Goal: Transaction & Acquisition: Subscribe to service/newsletter

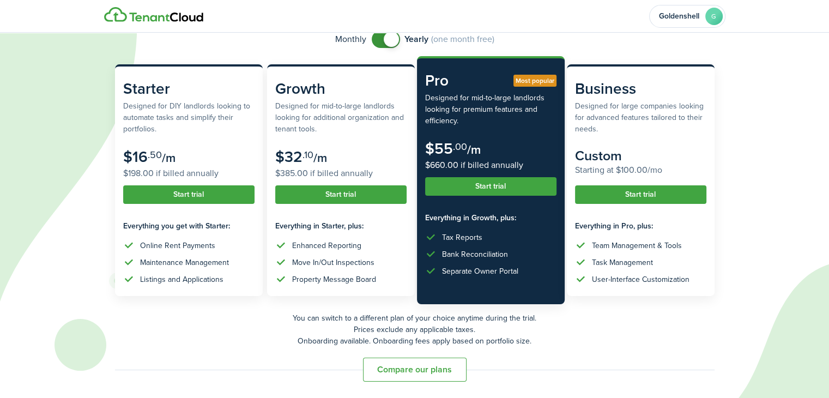
scroll to position [69, 0]
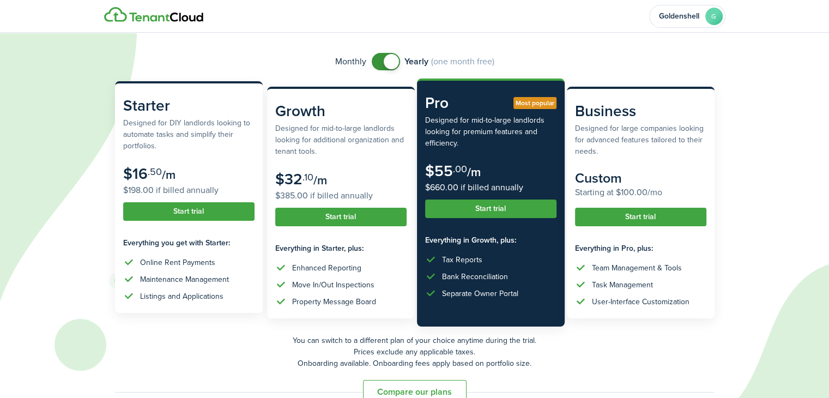
click at [190, 209] on button "Start trial" at bounding box center [188, 211] width 131 height 19
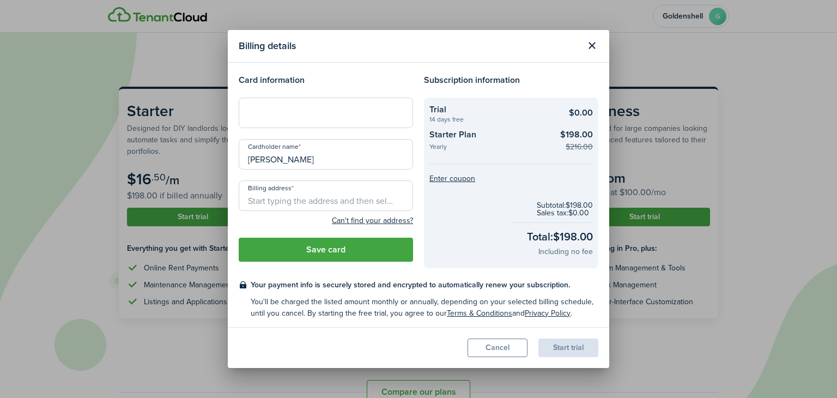
click at [596, 48] on button "Close modal" at bounding box center [592, 46] width 19 height 19
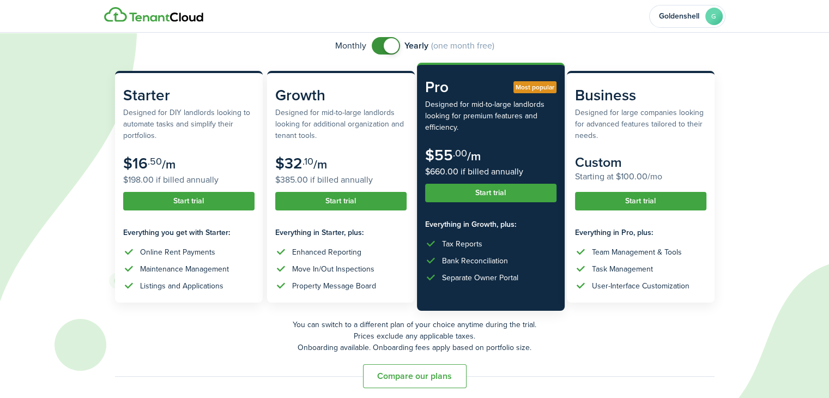
scroll to position [83, 0]
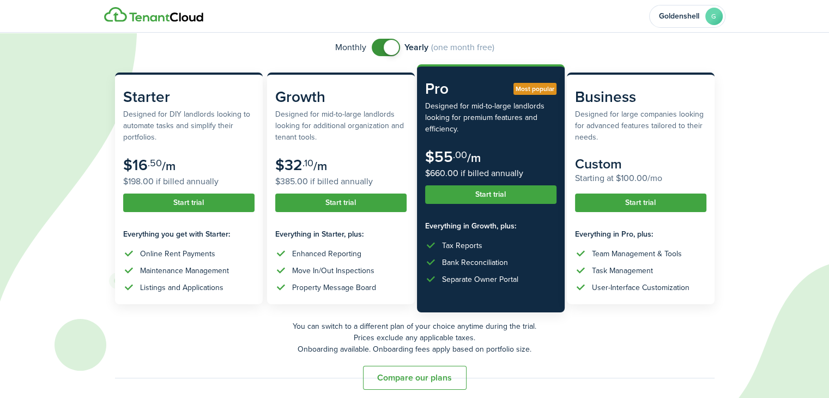
click at [434, 383] on button "Compare our plans" at bounding box center [415, 378] width 104 height 24
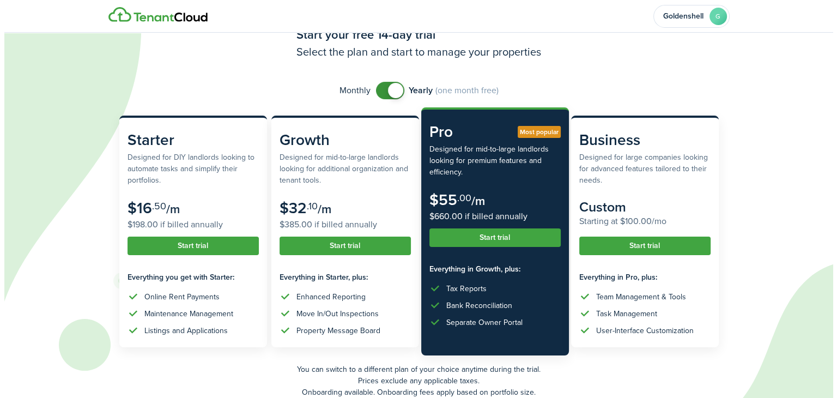
scroll to position [0, 0]
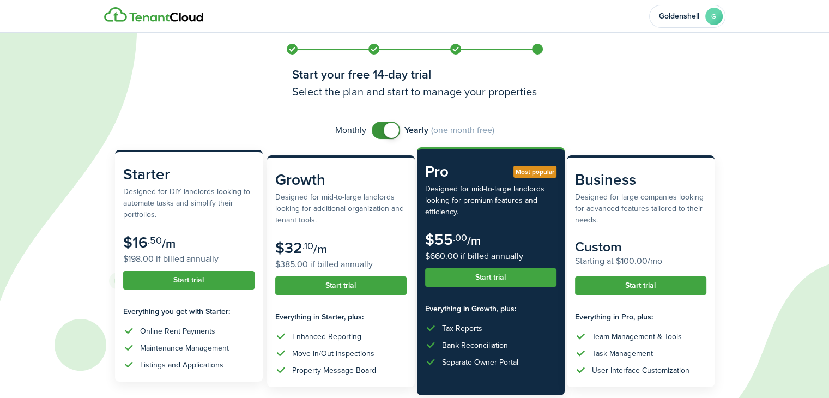
click at [190, 280] on button "Start trial" at bounding box center [188, 280] width 131 height 19
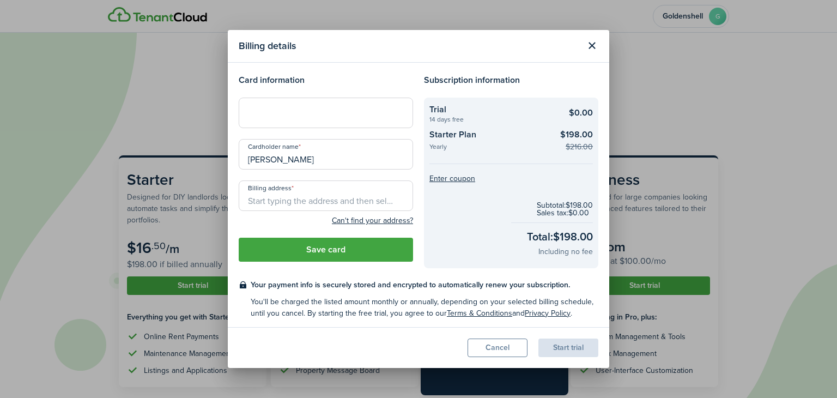
click at [596, 39] on button "Close modal" at bounding box center [592, 46] width 19 height 19
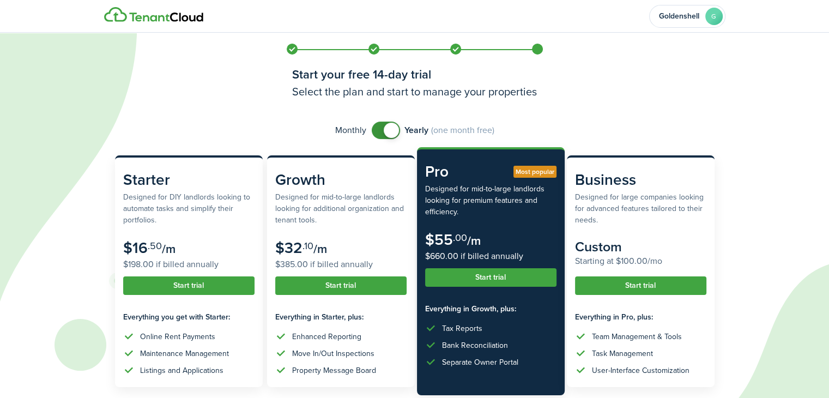
click at [395, 129] on span at bounding box center [391, 130] width 15 height 15
click at [392, 129] on span at bounding box center [386, 130] width 11 height 17
checkbox input "false"
click at [395, 129] on span at bounding box center [391, 130] width 15 height 15
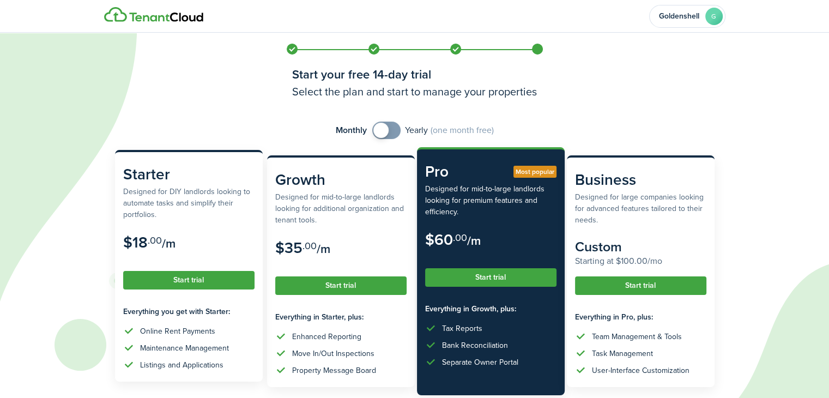
click at [177, 277] on button "Start trial" at bounding box center [188, 280] width 131 height 19
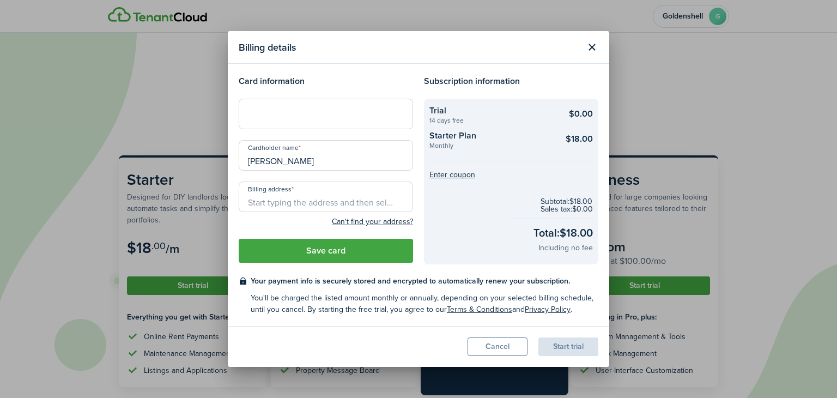
click at [336, 166] on input "[PERSON_NAME]" at bounding box center [326, 155] width 174 height 31
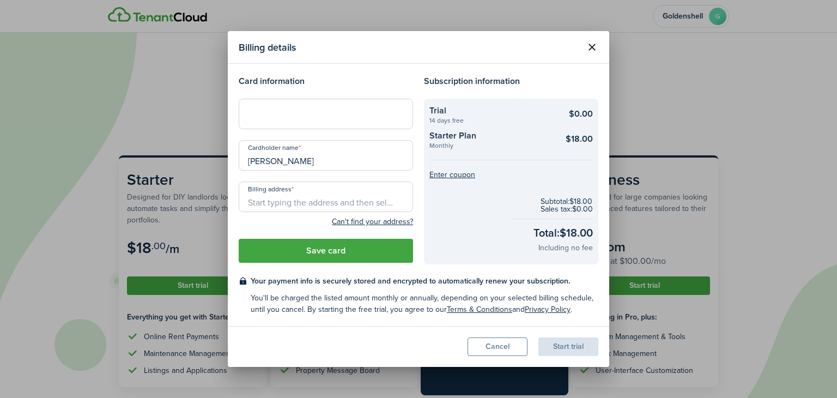
click at [322, 159] on input "[PERSON_NAME]" at bounding box center [326, 155] width 174 height 31
click at [294, 160] on input "[PERSON_NAME]" at bounding box center [326, 155] width 174 height 31
type input "[PERSON_NAME]"
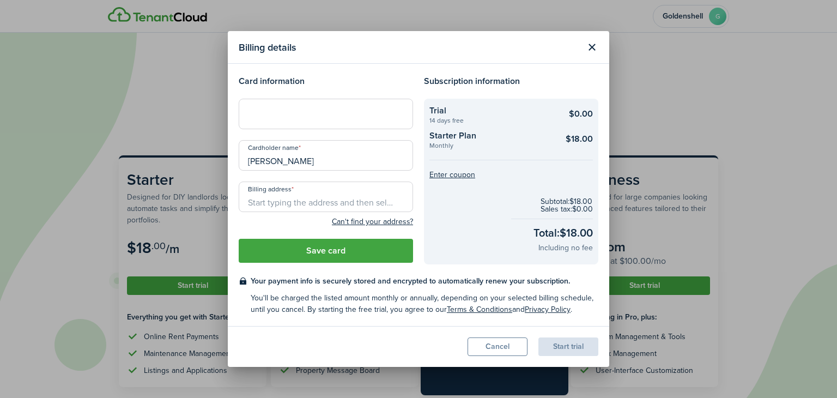
click at [294, 202] on input "Billing address" at bounding box center [326, 197] width 174 height 31
type input "[STREET_ADDRESS]"
click at [327, 246] on button "Save card" at bounding box center [326, 251] width 174 height 24
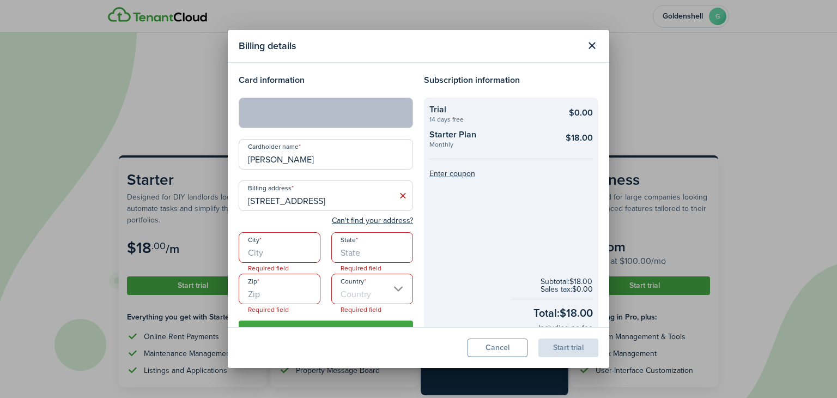
click at [270, 247] on input "City" at bounding box center [280, 247] width 82 height 31
type input "MACON"
type input "GA"
type input "31206"
type input "[GEOGRAPHIC_DATA]"
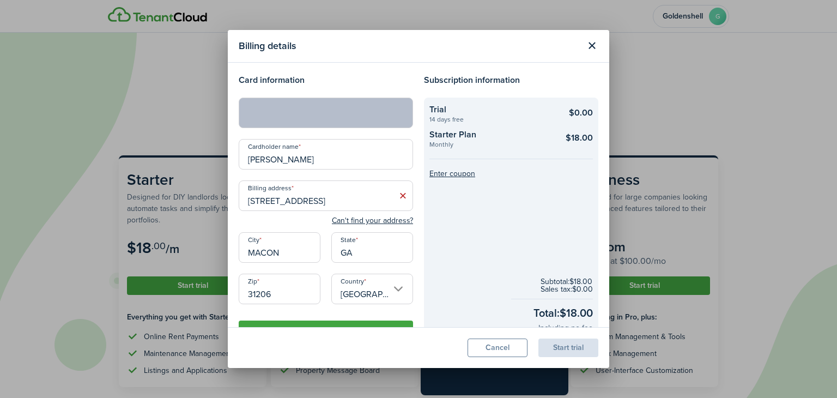
drag, startPoint x: 374, startPoint y: 319, endPoint x: 384, endPoint y: 325, distance: 11.7
click at [384, 325] on div "Card information Cardholder name [PERSON_NAME] Billing address [STREET_ADDRESS]…" at bounding box center [325, 209] width 185 height 271
click at [384, 325] on button "Save card" at bounding box center [326, 333] width 174 height 24
click at [386, 317] on div "Card information Cardholder name [PERSON_NAME] Billing address [STREET_ADDRESS]…" at bounding box center [325, 209] width 185 height 271
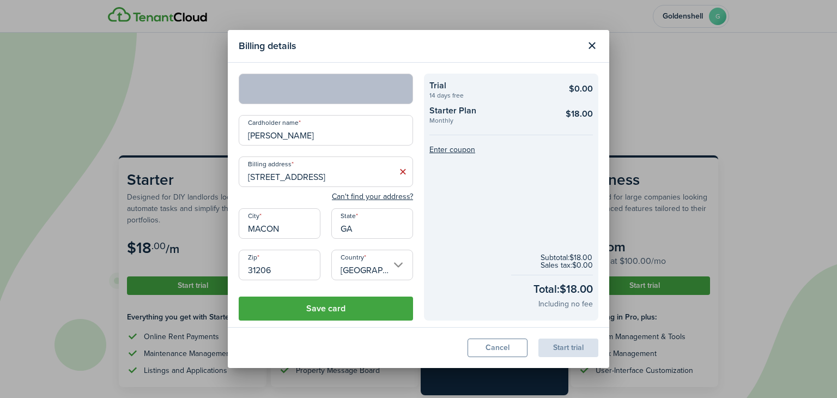
scroll to position [50, 0]
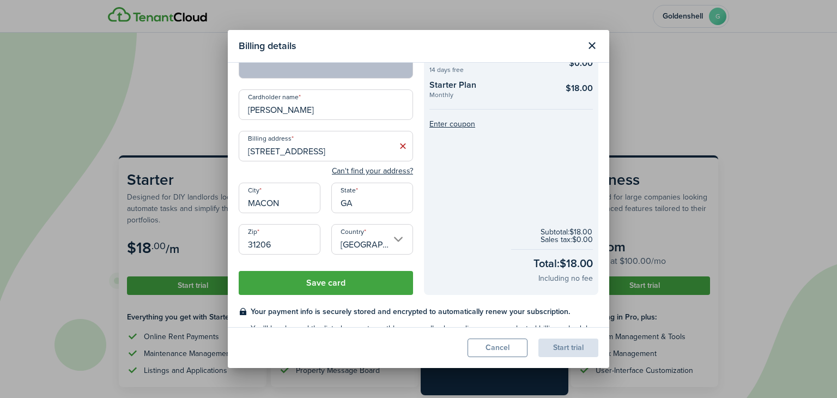
click at [386, 274] on button "Save card" at bounding box center [326, 283] width 174 height 24
click at [382, 283] on button "Save card" at bounding box center [326, 283] width 174 height 24
click at [376, 283] on button "Save card" at bounding box center [326, 283] width 174 height 24
click at [352, 282] on button "Save card" at bounding box center [326, 283] width 174 height 24
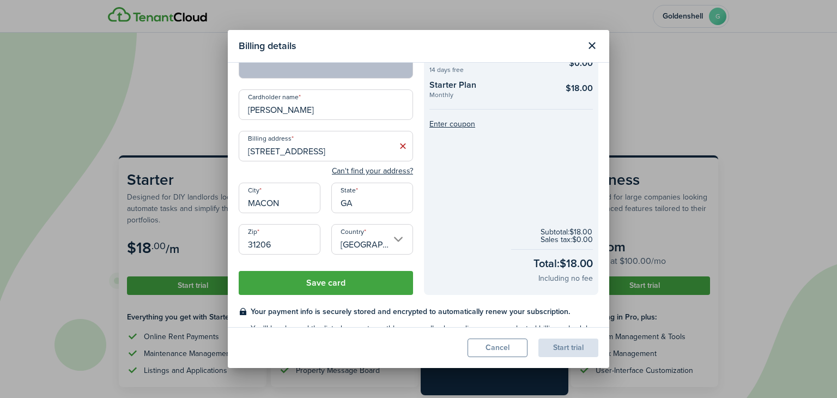
click at [352, 282] on button "Save card" at bounding box center [326, 283] width 174 height 24
click at [323, 288] on button "Save card" at bounding box center [326, 283] width 174 height 24
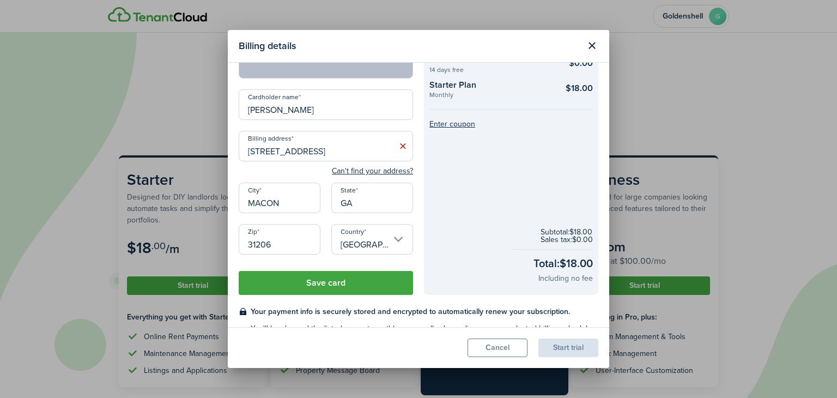
drag, startPoint x: 323, startPoint y: 288, endPoint x: 391, endPoint y: 154, distance: 150.4
click at [391, 154] on credit-card-form "Card information Cardholder name [PERSON_NAME] Billing address [STREET_ADDRESS]…" at bounding box center [326, 159] width 174 height 271
click at [391, 154] on input "[STREET_ADDRESS]" at bounding box center [326, 146] width 174 height 31
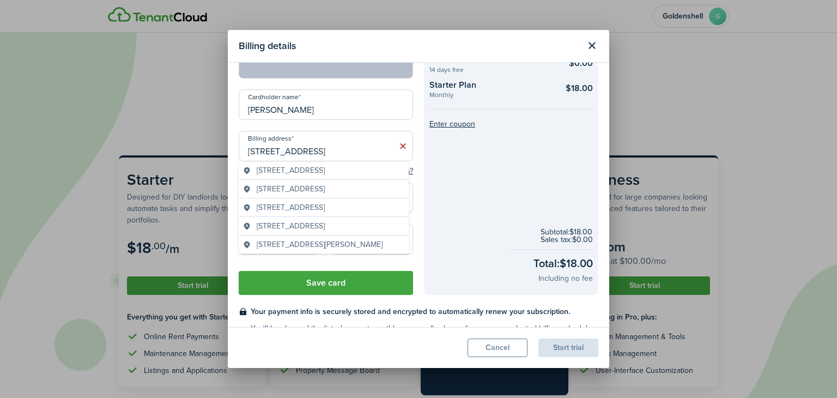
click at [279, 166] on span "[STREET_ADDRESS]" at bounding box center [291, 170] width 68 height 11
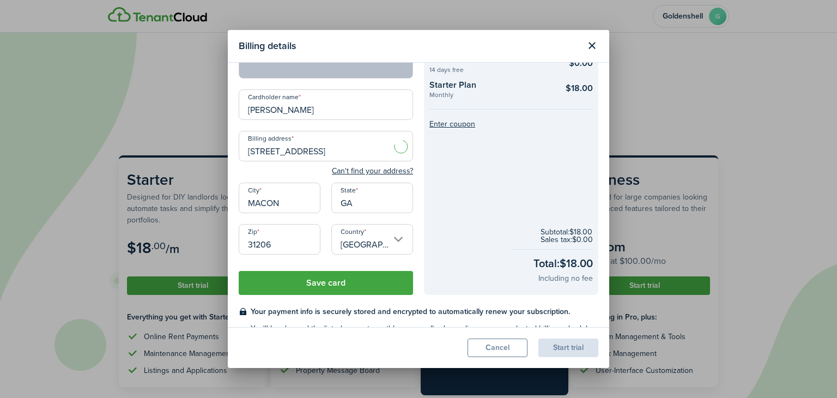
type input "[STREET_ADDRESS]"
type input "Macon"
click at [304, 286] on button "Save card" at bounding box center [326, 283] width 174 height 24
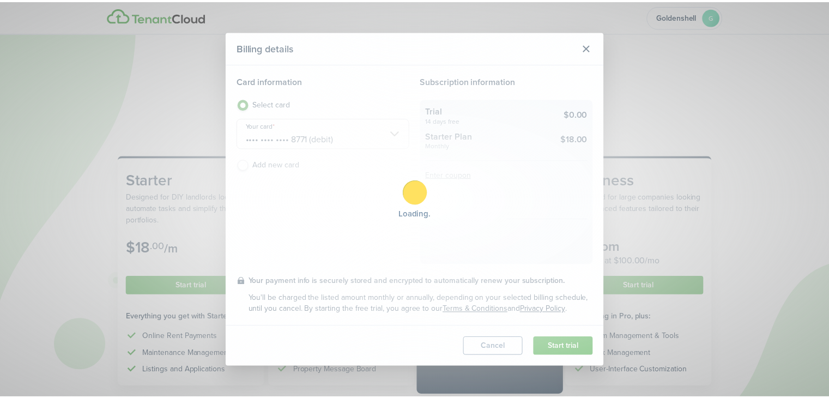
scroll to position [0, 0]
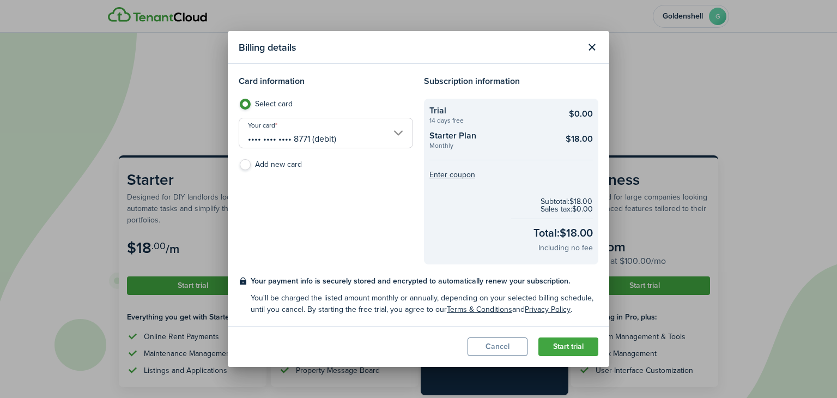
click at [563, 351] on button "Start trial" at bounding box center [569, 346] width 60 height 19
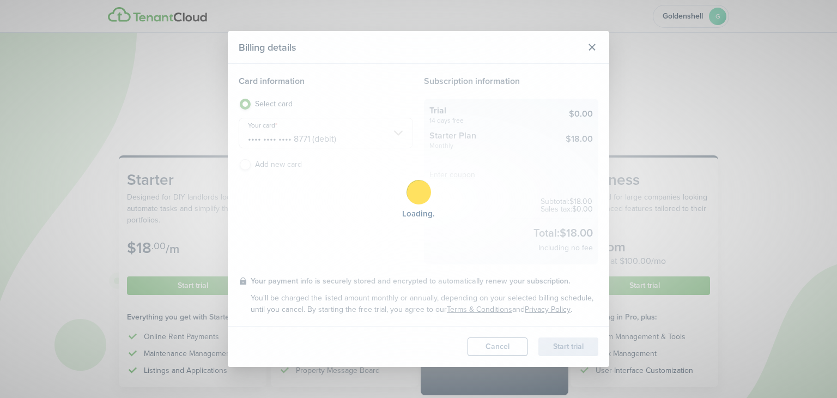
click at [567, 347] on body "Goldenshell G Start your free 14-day trial Select the plan and start to manage …" at bounding box center [418, 199] width 837 height 398
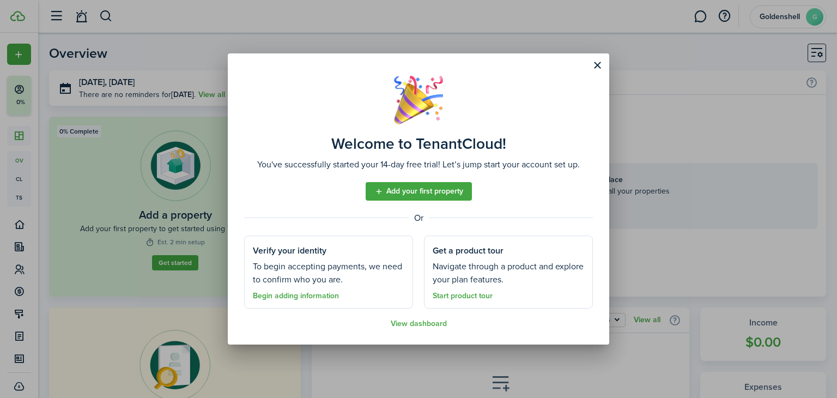
click at [428, 192] on link "Add your first property" at bounding box center [419, 191] width 106 height 19
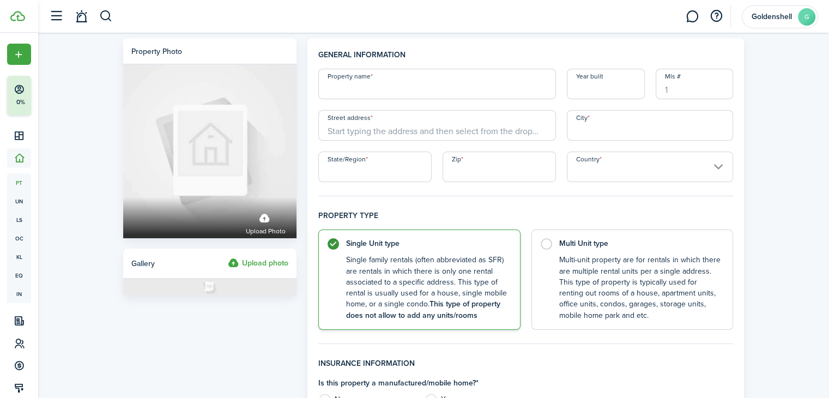
click at [391, 83] on input "Property name" at bounding box center [437, 84] width 238 height 31
click at [363, 90] on input "[STREET_ADDRESS]" at bounding box center [437, 84] width 238 height 31
drag, startPoint x: 363, startPoint y: 90, endPoint x: 354, endPoint y: 89, distance: 8.8
click at [354, 89] on input "[STREET_ADDRESS]" at bounding box center [437, 84] width 238 height 31
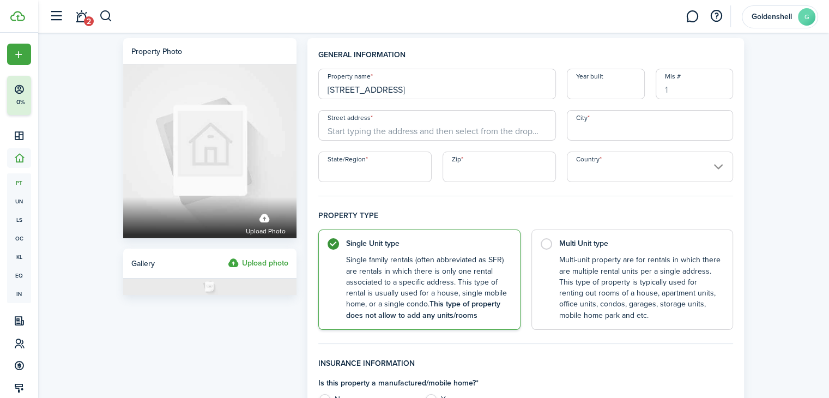
click at [348, 88] on input "[STREET_ADDRESS]" at bounding box center [437, 84] width 238 height 31
type input "[STREET_ADDRESS]"
click at [373, 124] on input "Street address" at bounding box center [437, 125] width 238 height 31
type input "[STREET_ADDRESS]"
type input "MACON"
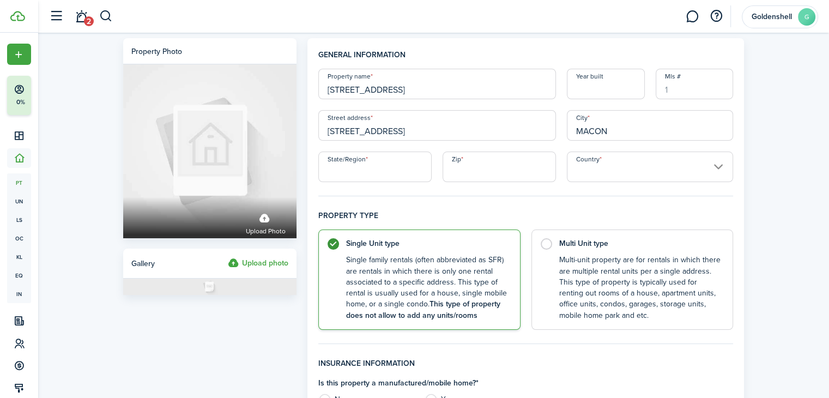
type input "GA"
type input "31206"
type input "[GEOGRAPHIC_DATA]"
click at [346, 130] on input "[STREET_ADDRESS]" at bounding box center [437, 125] width 238 height 31
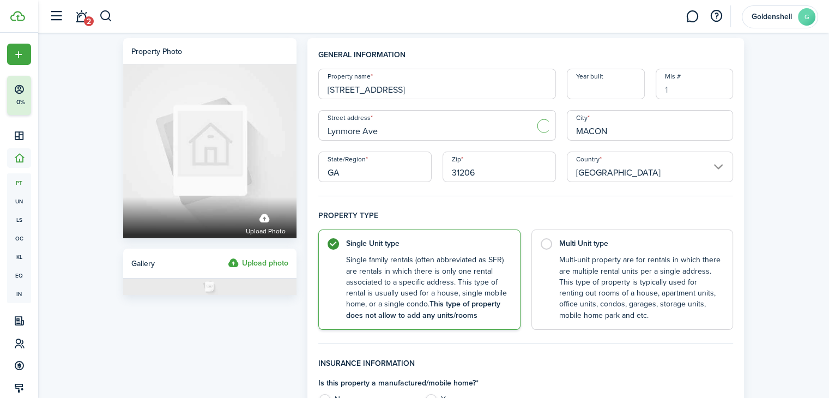
type input "Lynmore Ave"
click at [361, 86] on input "[STREET_ADDRESS]" at bounding box center [437, 84] width 238 height 31
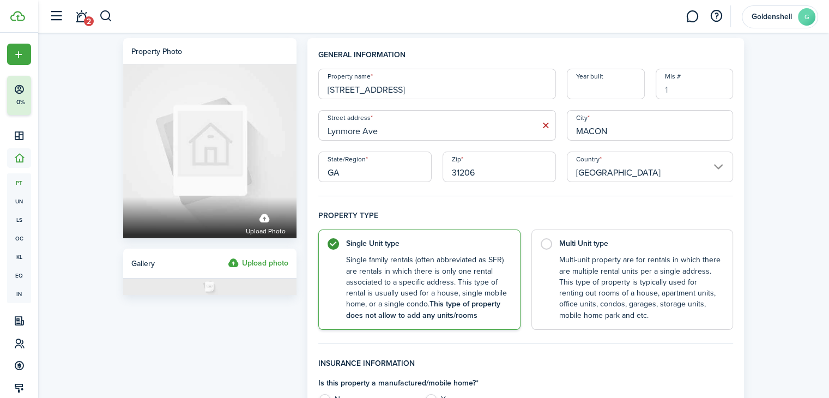
click at [361, 86] on input "[STREET_ADDRESS]" at bounding box center [437, 84] width 238 height 31
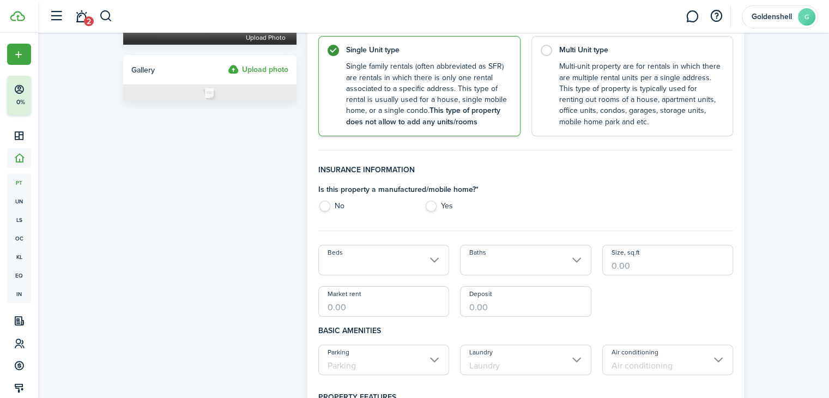
scroll to position [200, 0]
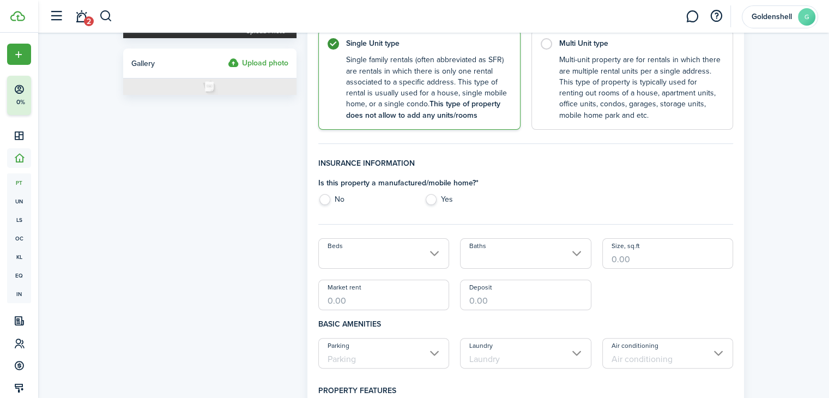
click at [325, 200] on label "No" at bounding box center [365, 202] width 95 height 16
radio input "true"
click at [362, 242] on input "Beds" at bounding box center [383, 253] width 131 height 31
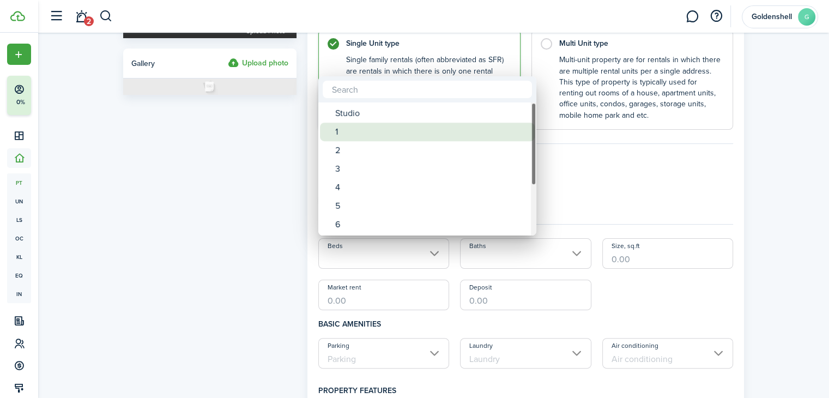
click at [366, 136] on div "1" at bounding box center [431, 132] width 193 height 19
type input "1"
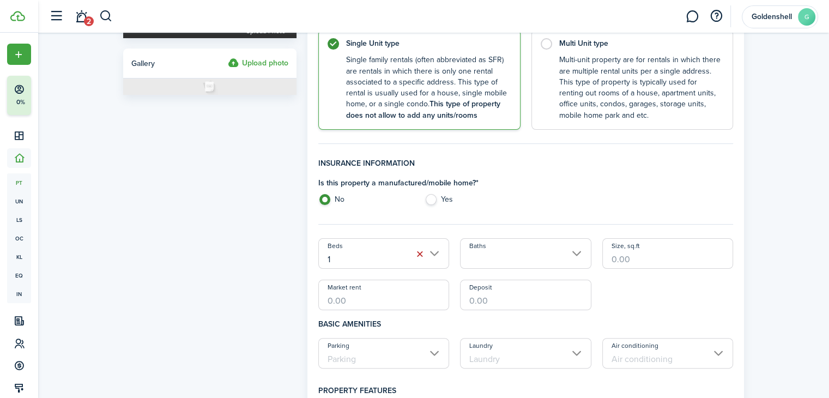
click at [491, 244] on input "Baths" at bounding box center [525, 253] width 131 height 31
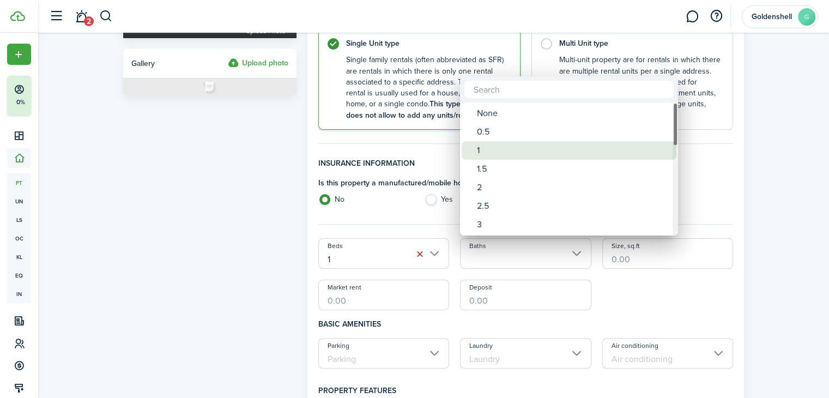
click at [482, 149] on div "1" at bounding box center [573, 150] width 193 height 19
type input "1"
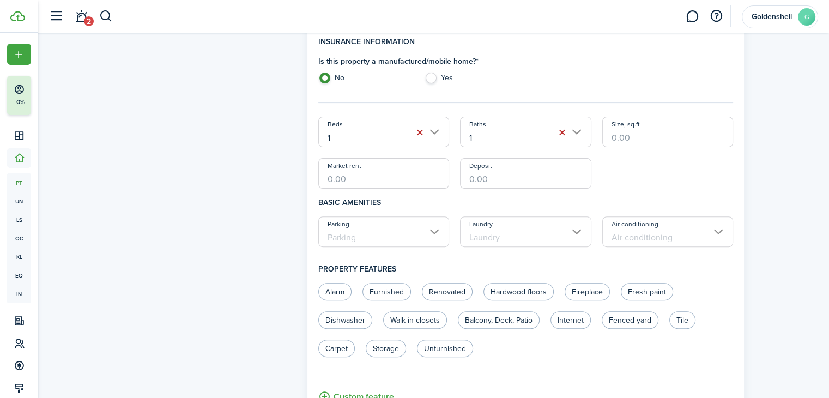
scroll to position [325, 0]
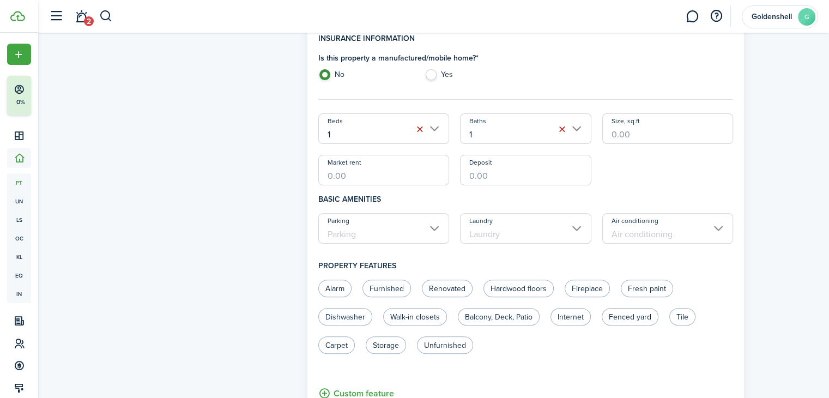
click at [437, 232] on input "Parking" at bounding box center [383, 228] width 131 height 31
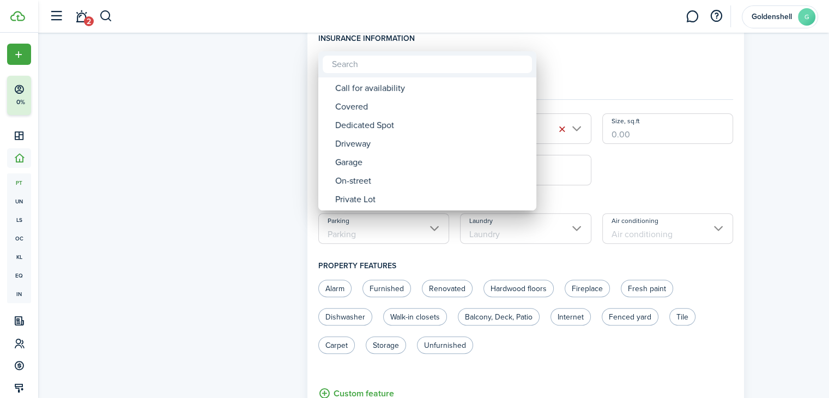
click at [437, 232] on div at bounding box center [415, 199] width 1004 height 572
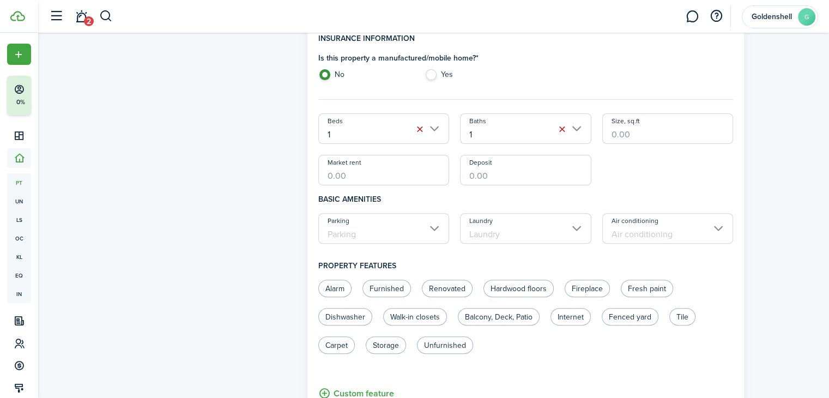
click at [691, 237] on input "Air conditioning" at bounding box center [667, 228] width 131 height 31
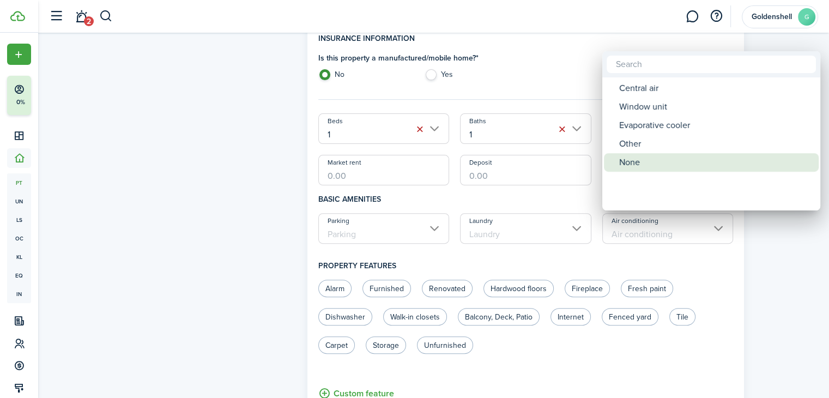
click at [645, 162] on div "None" at bounding box center [715, 162] width 193 height 19
type input "None"
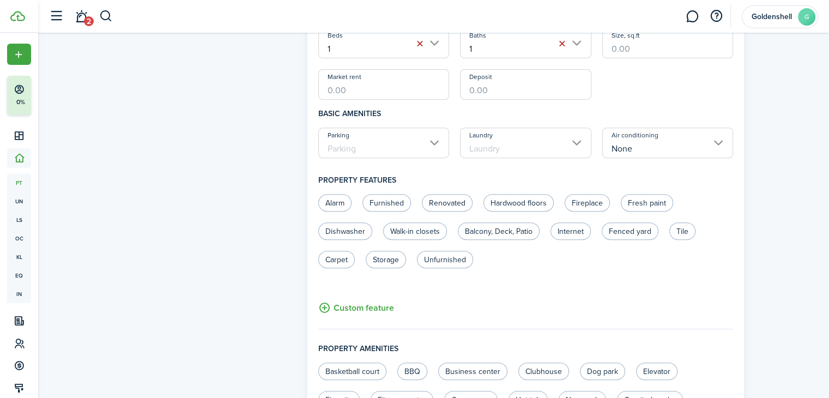
scroll to position [414, 0]
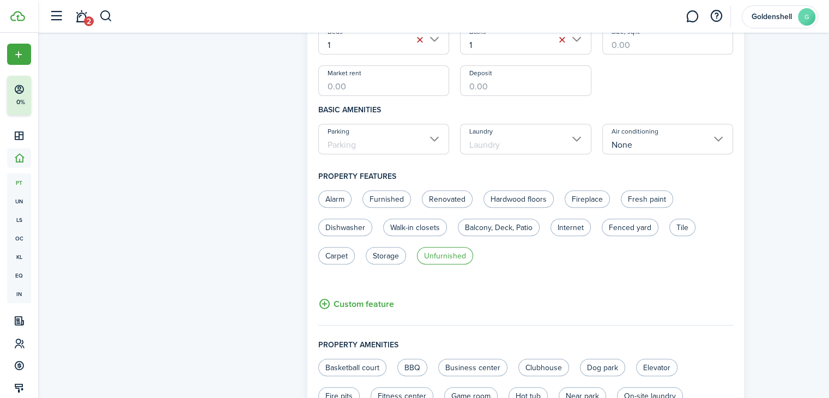
click at [449, 257] on label "Unfurnished" at bounding box center [445, 255] width 56 height 17
radio input "true"
click at [390, 299] on button "Custom feature" at bounding box center [356, 304] width 76 height 14
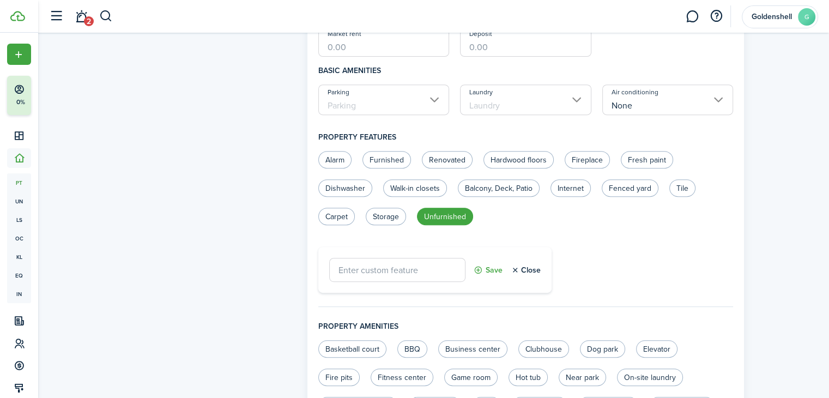
scroll to position [445, 0]
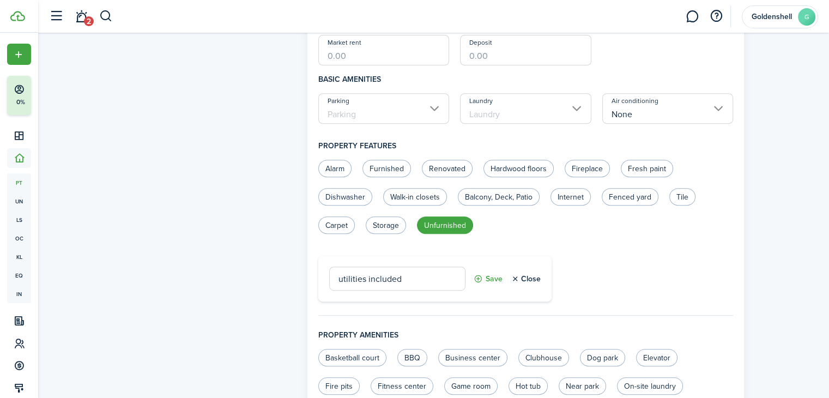
click at [343, 280] on input "utilities included" at bounding box center [397, 279] width 136 height 24
type input "Utilities included"
click at [648, 240] on control-radio-group "Alarm Furnished Renovated Hardwood floors Fireplace Fresh paint Dishwasher Walk…" at bounding box center [520, 202] width 415 height 85
click at [481, 281] on button "Save" at bounding box center [488, 279] width 29 height 24
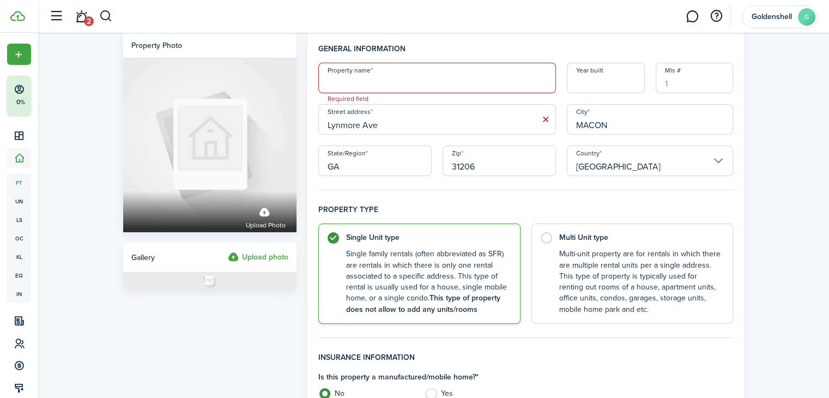
scroll to position [0, 0]
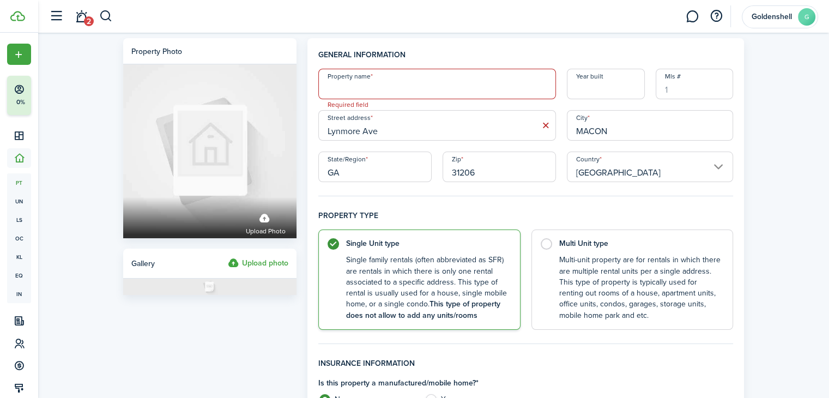
click at [256, 260] on label "Upload photo" at bounding box center [258, 263] width 61 height 13
click at [228, 257] on input "Upload photo" at bounding box center [228, 257] width 0 height 0
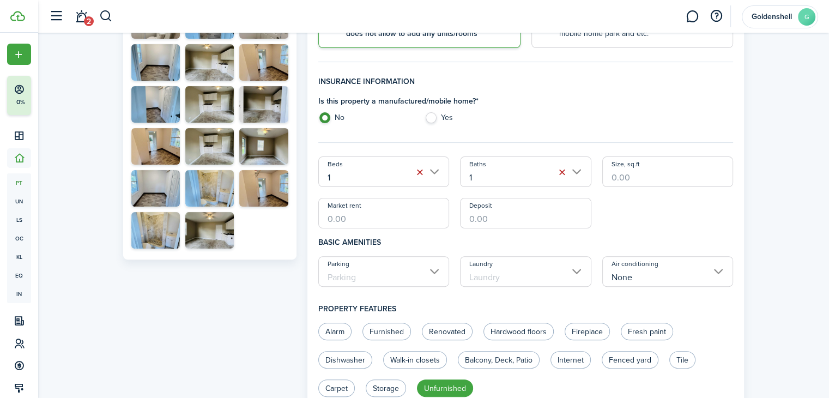
scroll to position [281, 0]
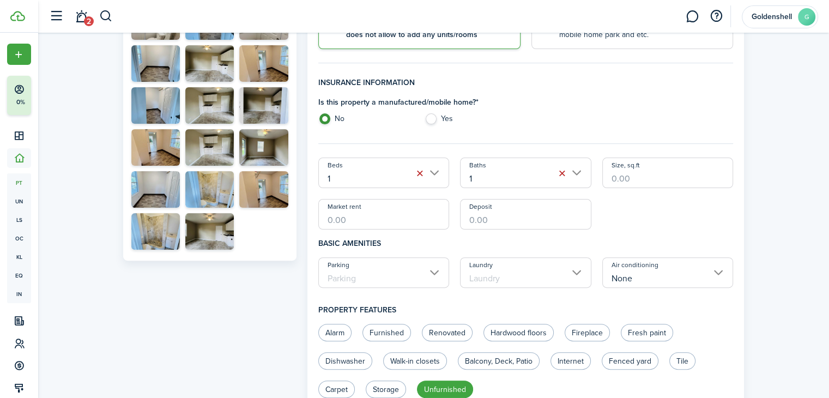
click at [398, 224] on input "Market rent" at bounding box center [383, 214] width 131 height 31
type input "$1,200.00"
click at [490, 212] on input "Deposit" at bounding box center [525, 214] width 131 height 31
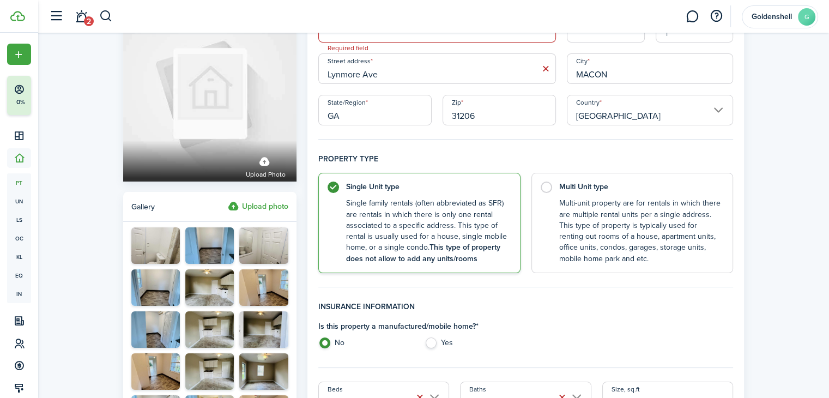
scroll to position [0, 0]
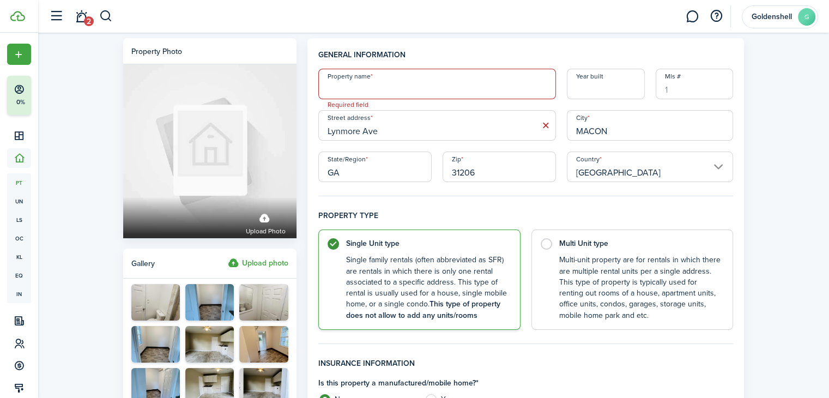
click at [458, 99] on input "Property name" at bounding box center [437, 84] width 238 height 31
click at [349, 94] on input "Lynmore A" at bounding box center [437, 84] width 238 height 31
drag, startPoint x: 349, startPoint y: 94, endPoint x: 395, endPoint y: 75, distance: 50.1
click at [395, 75] on input "Lynmore A" at bounding box center [437, 84] width 238 height 31
type input "[GEOGRAPHIC_DATA]"
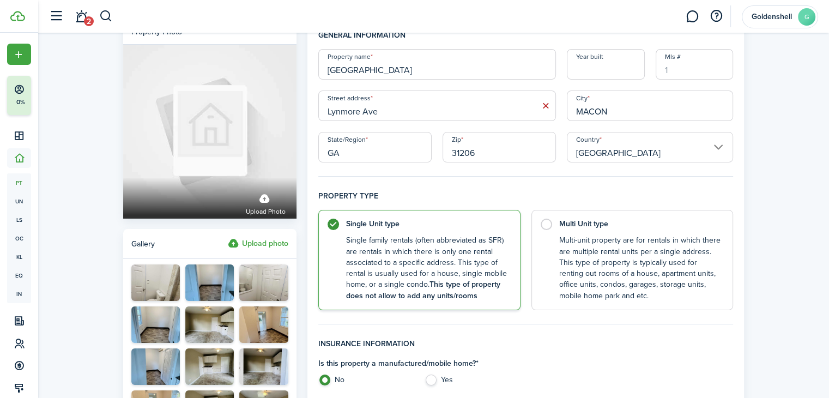
scroll to position [17, 0]
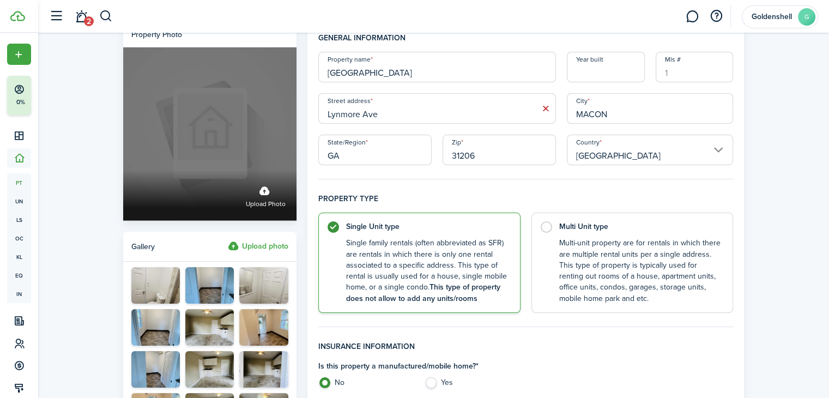
click at [264, 207] on span "Upload photo" at bounding box center [266, 204] width 40 height 11
click at [123, 170] on input "Upload photo" at bounding box center [123, 170] width 0 height 0
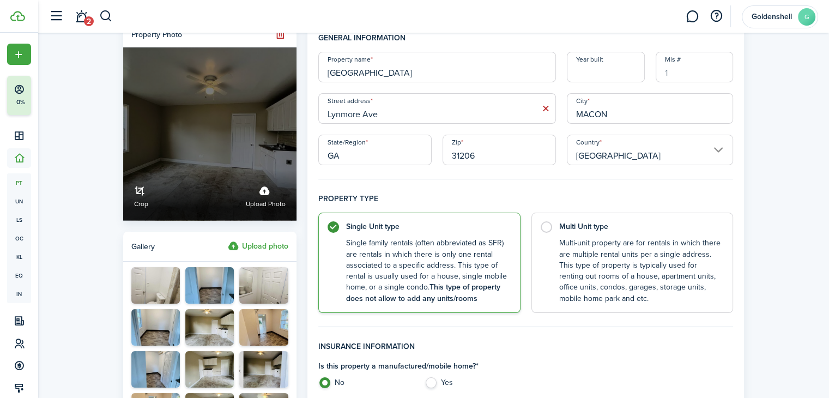
click at [231, 131] on label "Crop Upload photo" at bounding box center [209, 133] width 173 height 173
click at [123, 170] on input "Crop Upload photo" at bounding box center [123, 170] width 0 height 0
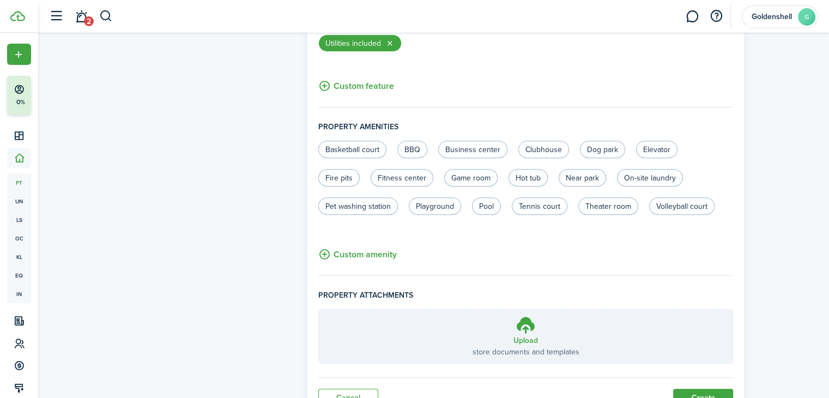
scroll to position [704, 0]
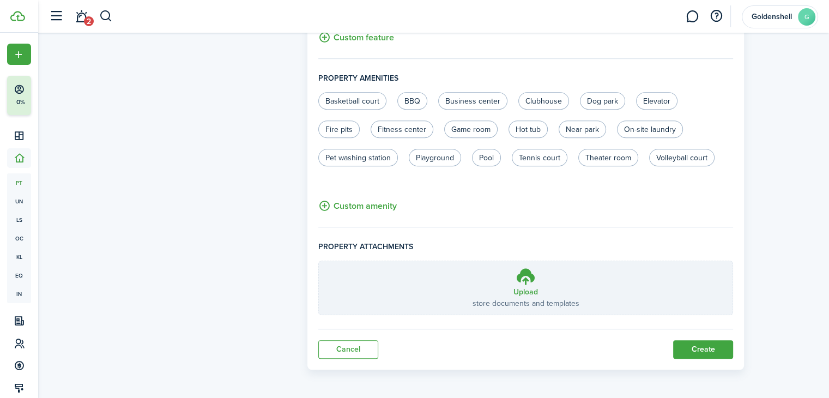
click at [718, 347] on button "Create" at bounding box center [703, 349] width 60 height 19
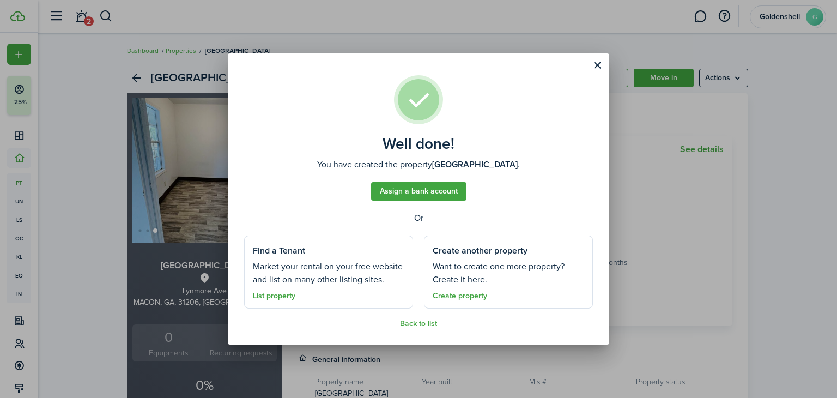
click at [284, 296] on link "List property" at bounding box center [274, 296] width 43 height 9
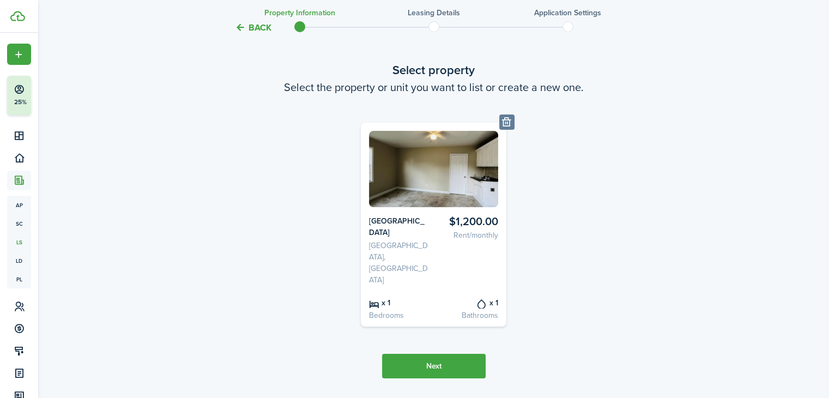
scroll to position [49, 0]
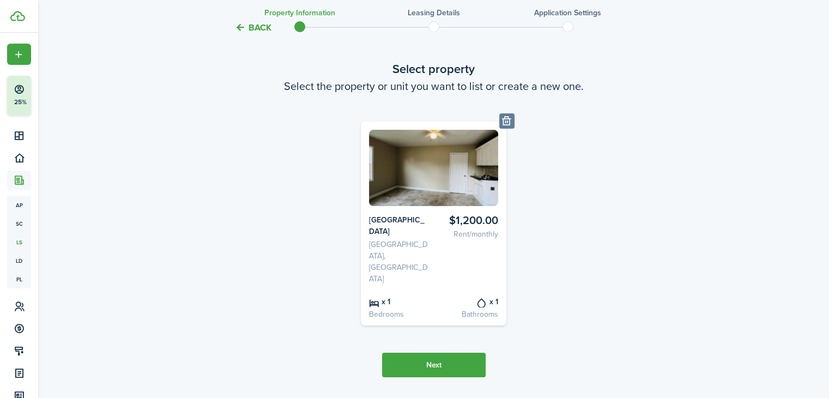
click at [450, 353] on button "Next" at bounding box center [434, 365] width 104 height 25
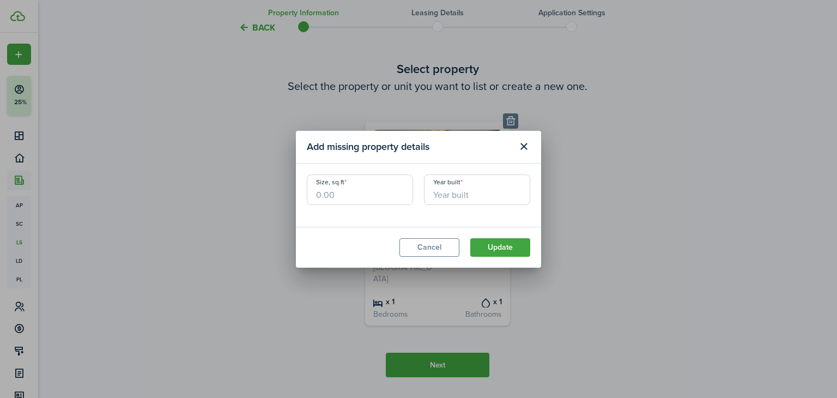
click at [456, 198] on input "Year built" at bounding box center [477, 189] width 106 height 31
type input "1941"
click at [339, 202] on input "Size, sq.ft" at bounding box center [360, 189] width 106 height 31
type input "600"
click at [487, 249] on button "Update" at bounding box center [500, 247] width 60 height 19
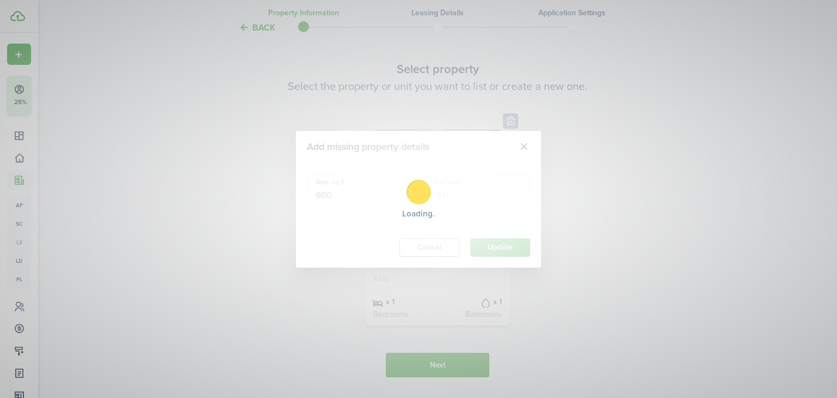
click at [487, 246] on div "Loading" at bounding box center [418, 199] width 837 height 398
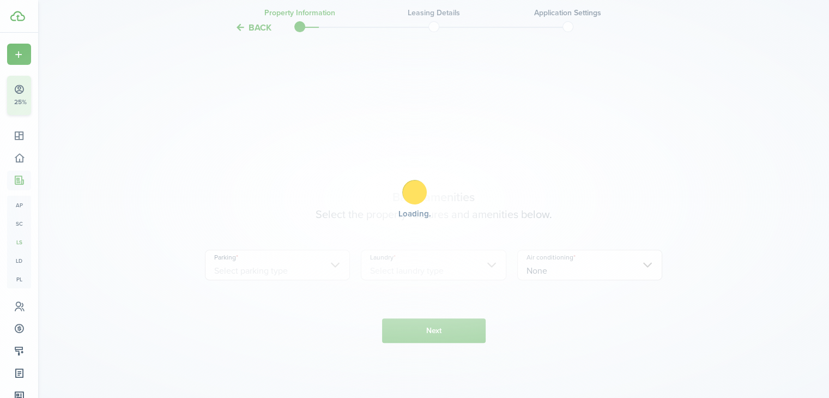
scroll to position [382, 0]
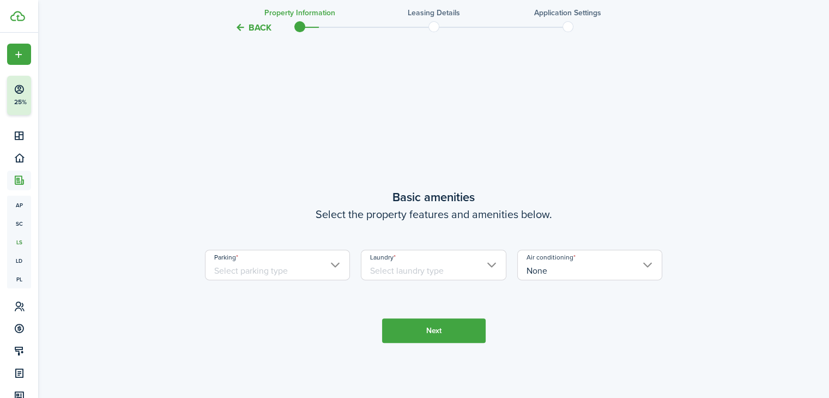
click at [264, 26] on button "Back" at bounding box center [253, 27] width 37 height 11
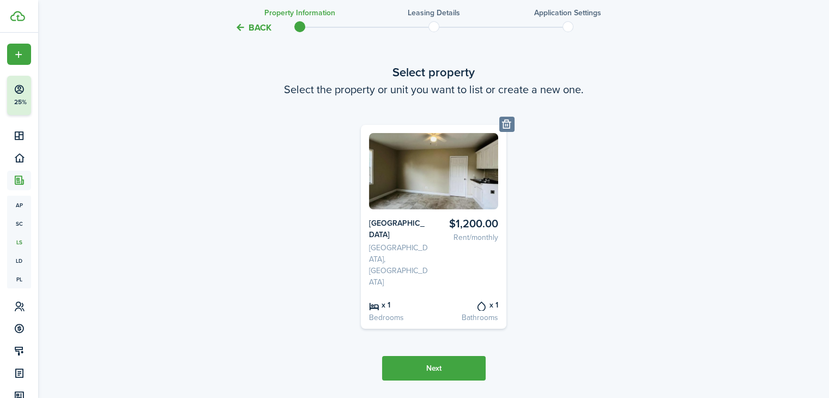
scroll to position [0, 0]
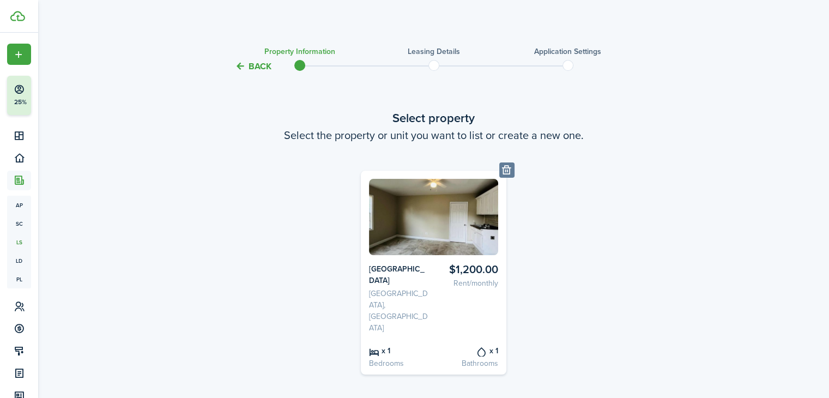
click at [486, 269] on card-listing-title "$1,200.00" at bounding box center [468, 269] width 61 height 13
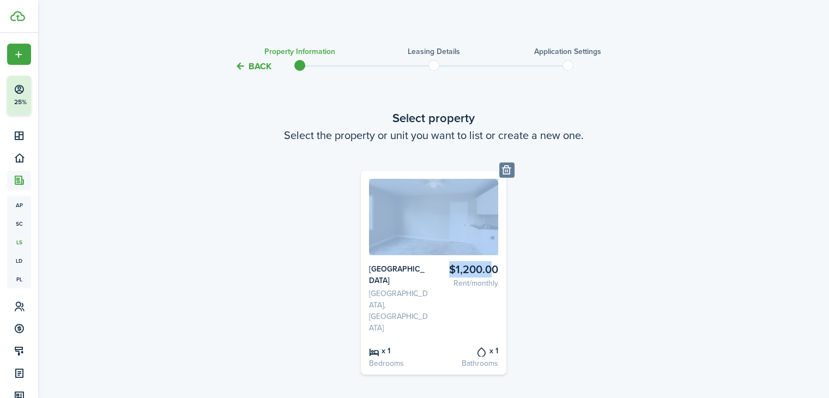
drag, startPoint x: 486, startPoint y: 269, endPoint x: 442, endPoint y: 232, distance: 57.7
click at [442, 232] on card-listing "$1,200.00 Rent/monthly [GEOGRAPHIC_DATA], US x 1 Bedrooms x 1 Bathrooms" at bounding box center [434, 273] width 146 height 204
click at [442, 232] on img at bounding box center [433, 217] width 129 height 76
click at [262, 68] on button "Back" at bounding box center [253, 66] width 37 height 11
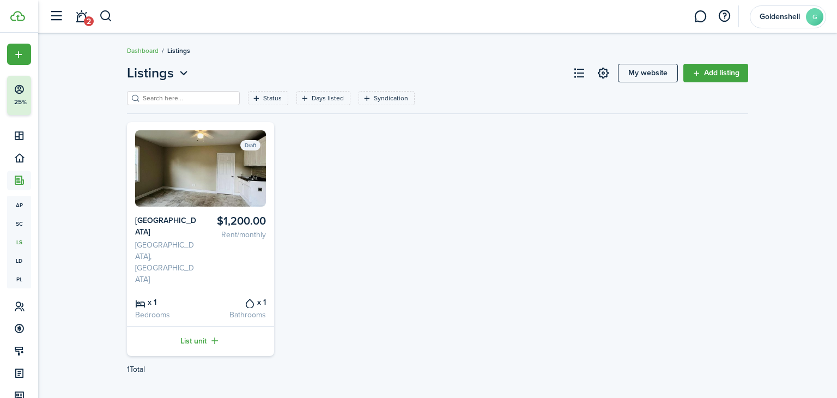
click at [216, 226] on card-listing-title "$1,200.00" at bounding box center [236, 221] width 62 height 13
click at [218, 195] on img at bounding box center [200, 168] width 131 height 76
click at [261, 139] on img at bounding box center [200, 168] width 131 height 76
click at [234, 220] on card-listing-title "$1,200.00" at bounding box center [236, 221] width 62 height 13
click at [249, 269] on card-listing "Draft $1,200.00 Rent/monthly [GEOGRAPHIC_DATA], US x 1 Bedrooms x 1 Bathrooms L…" at bounding box center [200, 239] width 147 height 234
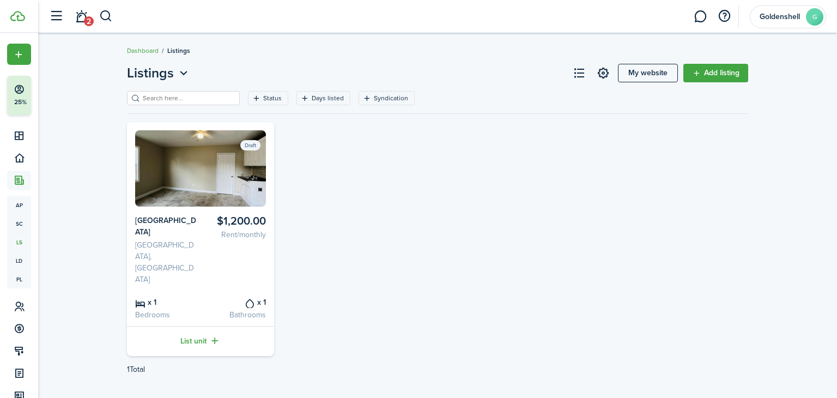
click at [208, 326] on link "List unit" at bounding box center [200, 341] width 147 height 30
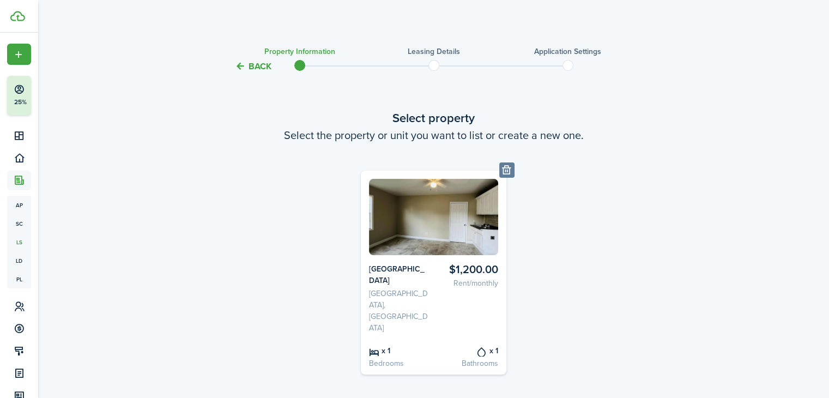
click at [410, 260] on card-listing "$1,200.00 Rent/monthly [GEOGRAPHIC_DATA], US x 1 Bedrooms x 1 Bathrooms" at bounding box center [434, 273] width 146 height 204
click at [482, 282] on card-listing-description "Rent/monthly" at bounding box center [468, 282] width 61 height 11
click at [484, 263] on card-listing-title "$1,200.00" at bounding box center [468, 269] width 61 height 13
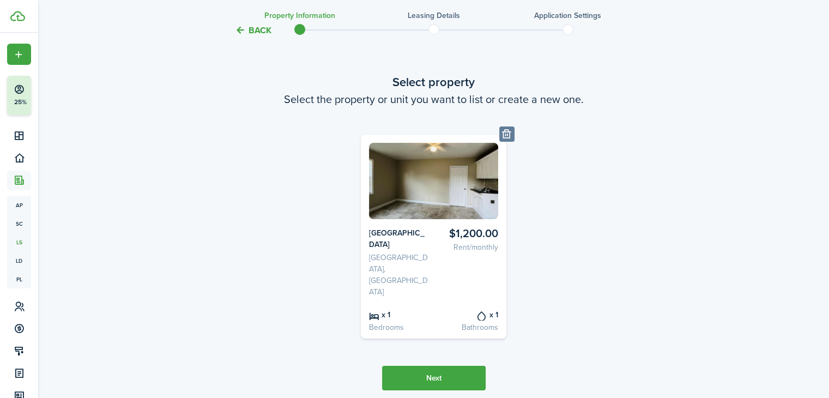
scroll to position [57, 0]
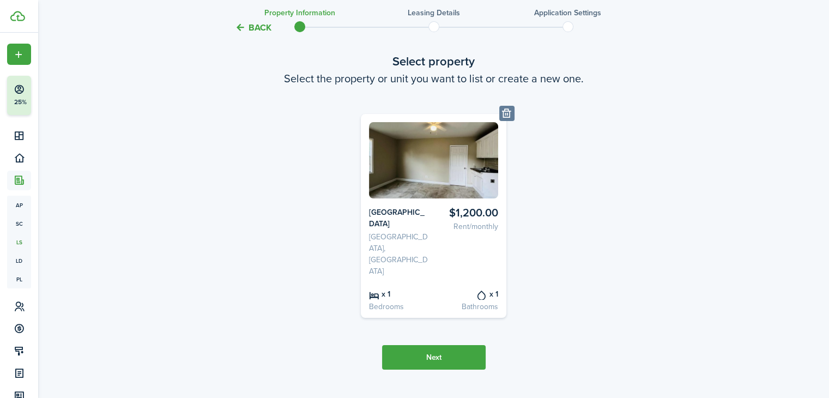
click at [475, 235] on card-listing-price "$1,200.00 Rent/monthly" at bounding box center [468, 242] width 61 height 70
click at [421, 144] on img at bounding box center [433, 160] width 129 height 76
click at [499, 110] on button "Delete" at bounding box center [506, 113] width 15 height 15
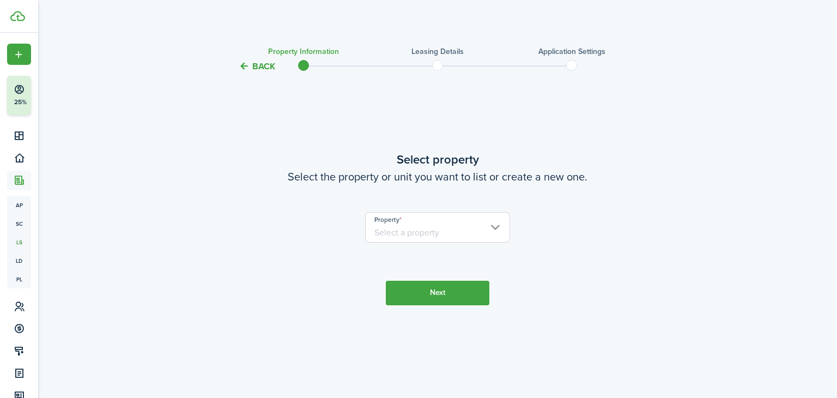
click at [463, 224] on input "Property" at bounding box center [438, 227] width 146 height 31
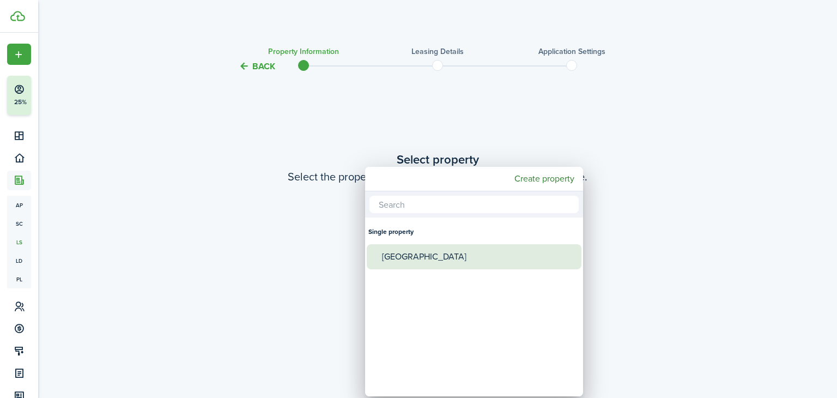
click at [467, 252] on div "[GEOGRAPHIC_DATA]" at bounding box center [478, 256] width 193 height 25
type input "[GEOGRAPHIC_DATA]"
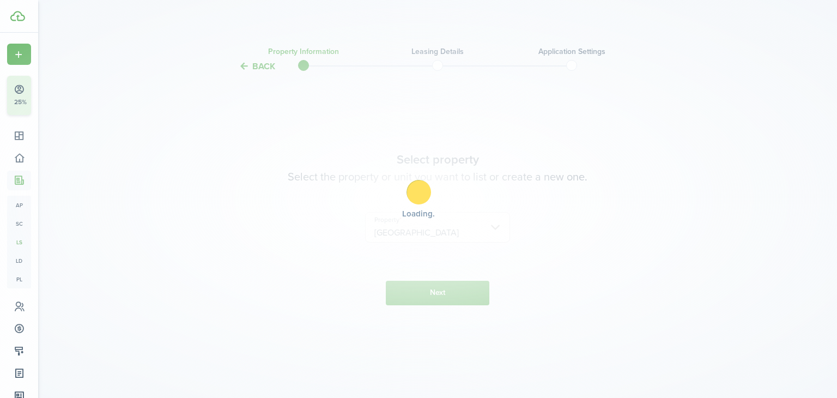
click at [456, 297] on div "Loading" at bounding box center [418, 199] width 837 height 398
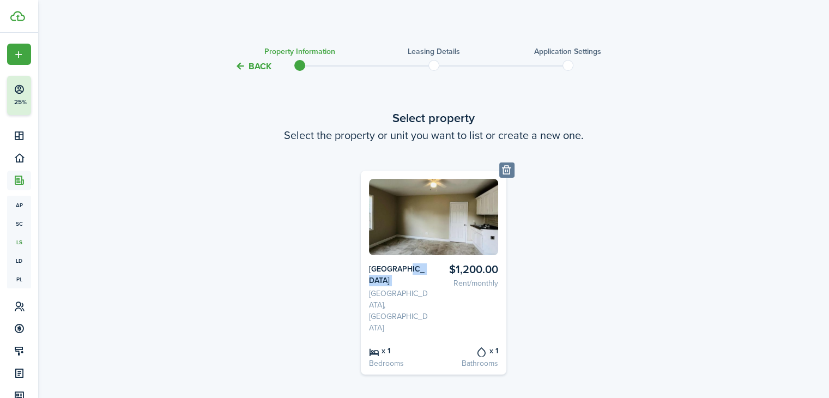
drag, startPoint x: 357, startPoint y: 281, endPoint x: 402, endPoint y: 269, distance: 46.3
click at [402, 269] on div "Property [GEOGRAPHIC_DATA] $1,200.00 Rent/monthly [GEOGRAPHIC_DATA], US x 1 Bed…" at bounding box center [433, 273] width 156 height 204
click at [402, 269] on card-listing-title "[GEOGRAPHIC_DATA]" at bounding box center [399, 274] width 61 height 23
click at [467, 264] on card-listing-title "$1,200.00" at bounding box center [468, 269] width 61 height 13
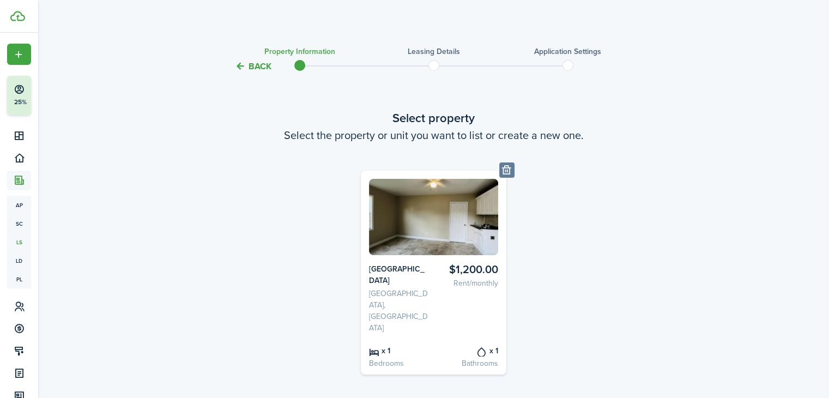
click at [467, 264] on card-listing-title "$1,200.00" at bounding box center [468, 269] width 61 height 13
click at [538, 295] on div "Property [GEOGRAPHIC_DATA] $1,200.00 Rent/monthly [GEOGRAPHIC_DATA], US x 1 Bed…" at bounding box center [434, 273] width 469 height 204
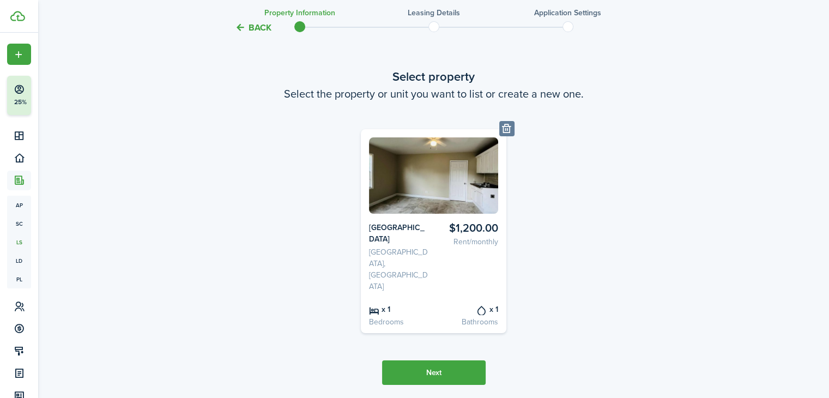
scroll to position [57, 0]
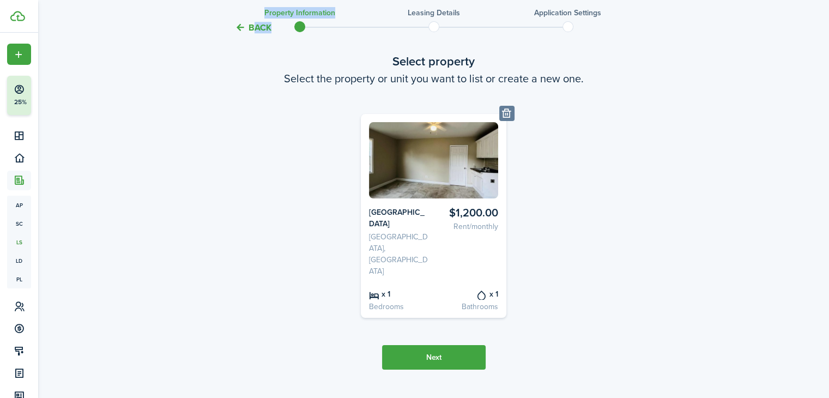
drag, startPoint x: 258, startPoint y: 35, endPoint x: 253, endPoint y: 27, distance: 9.5
click at [253, 27] on tc-wizard-header "Back Property information Leasing details Application settings" at bounding box center [434, 23] width 474 height 49
click at [253, 27] on button "Back" at bounding box center [253, 27] width 37 height 11
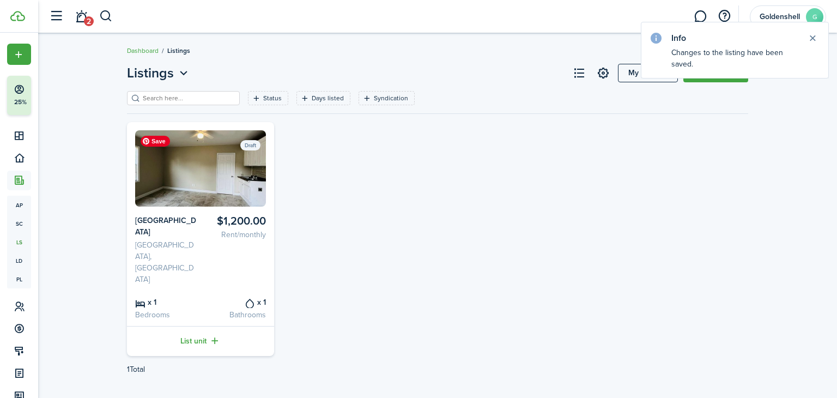
drag, startPoint x: 216, startPoint y: 199, endPoint x: 206, endPoint y: 169, distance: 31.5
click at [206, 169] on img at bounding box center [200, 168] width 131 height 76
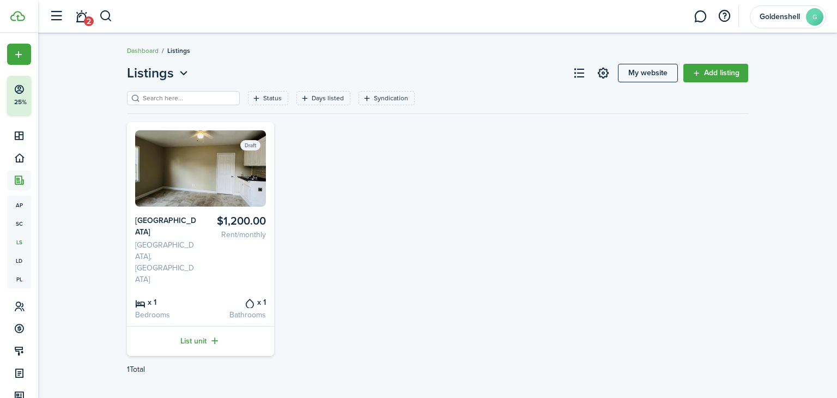
click at [230, 231] on card-listing-description "Rent/monthly" at bounding box center [236, 234] width 62 height 11
click at [237, 221] on card-listing-title "$1,200.00" at bounding box center [236, 221] width 62 height 13
click at [730, 67] on link "Add listing" at bounding box center [716, 73] width 65 height 19
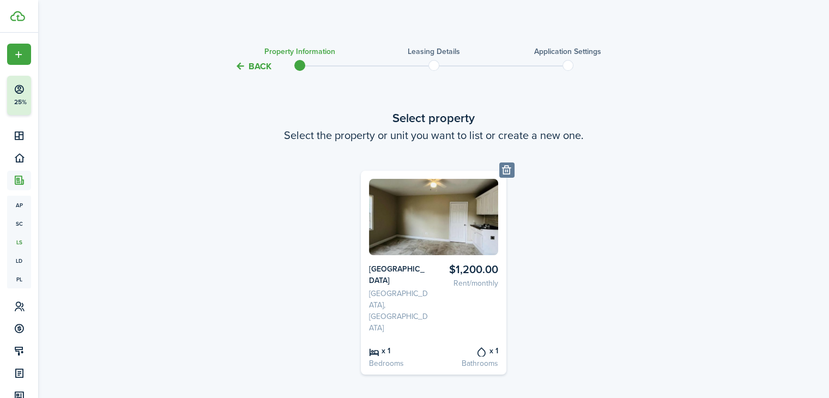
click at [467, 263] on card-listing-title "$1,200.00" at bounding box center [468, 269] width 61 height 13
click at [421, 372] on tc-wizard-step "Select property Select the property or unit you want to list or create a new on…" at bounding box center [434, 267] width 458 height 361
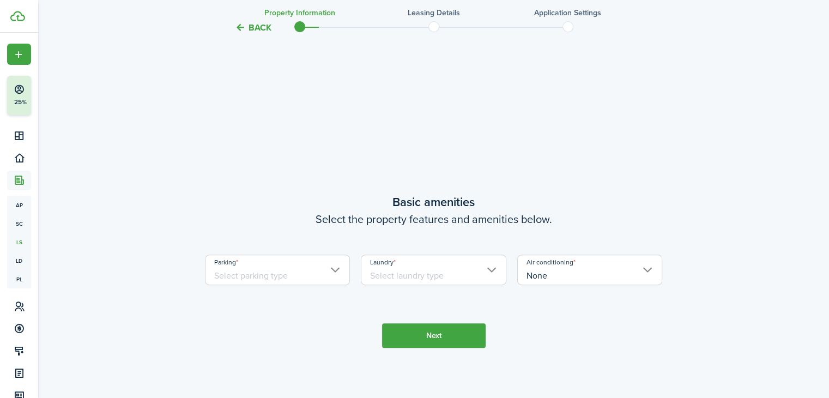
scroll to position [382, 0]
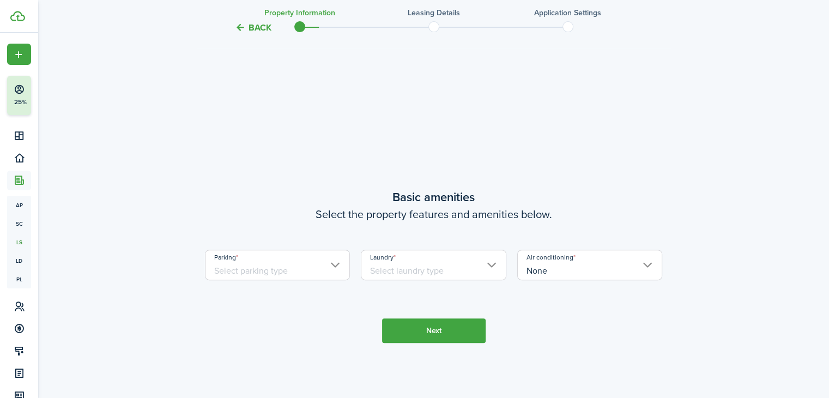
click at [276, 250] on input "Parking" at bounding box center [278, 265] width 146 height 31
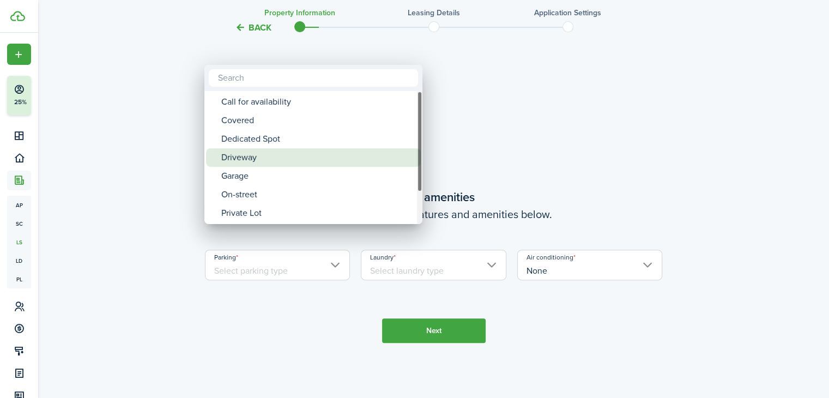
click at [250, 165] on div "Driveway" at bounding box center [317, 157] width 193 height 19
type input "Driveway"
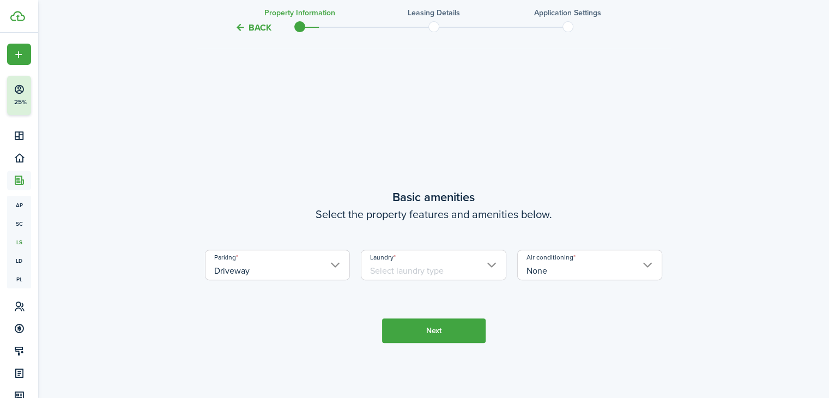
click at [398, 250] on input "Laundry" at bounding box center [434, 265] width 146 height 31
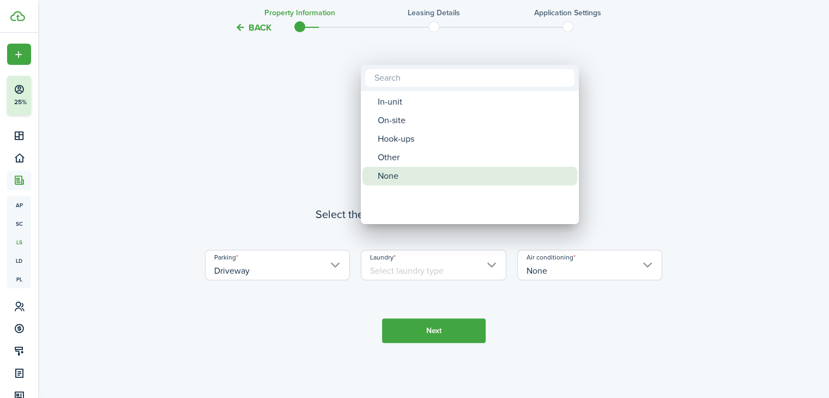
click at [390, 178] on div "None" at bounding box center [474, 176] width 193 height 19
type input "None"
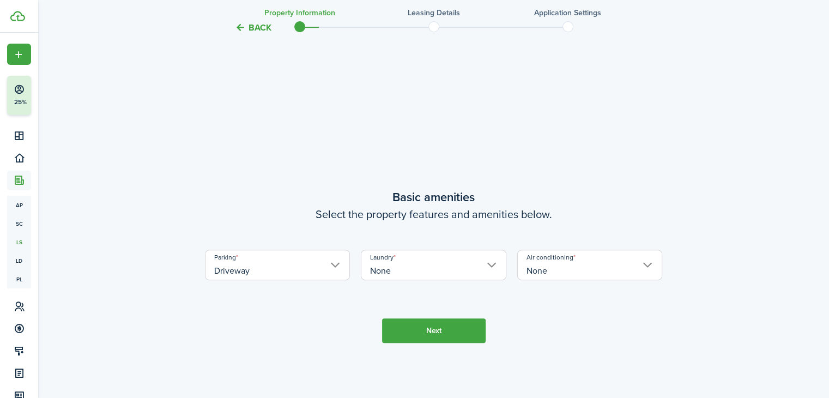
click at [414, 318] on button "Next" at bounding box center [434, 330] width 104 height 25
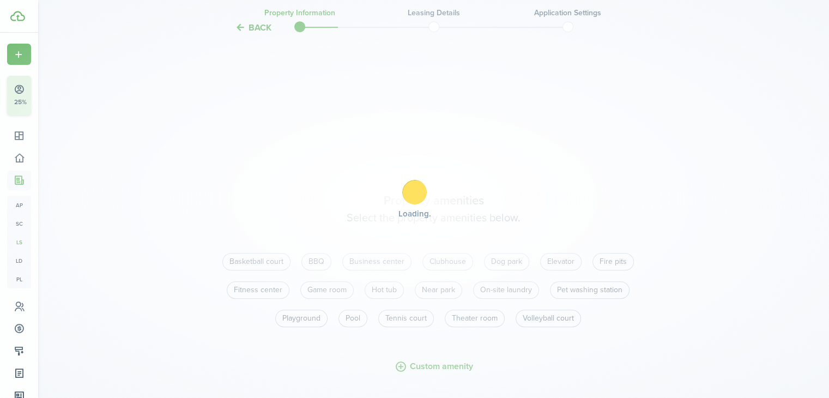
scroll to position [780, 0]
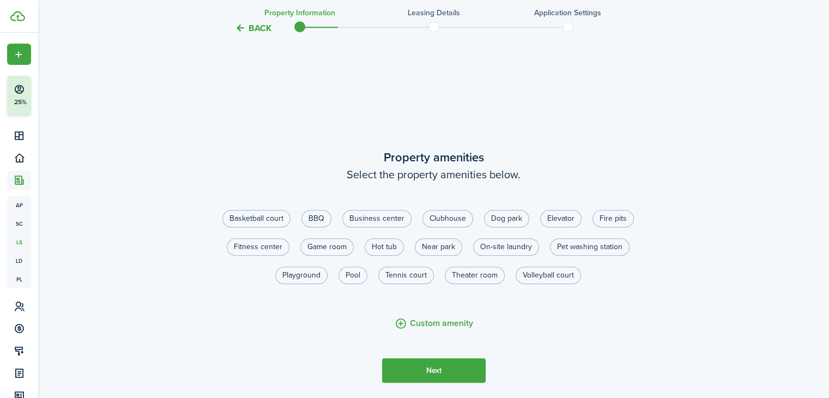
click at [424, 358] on button "Next" at bounding box center [434, 370] width 104 height 25
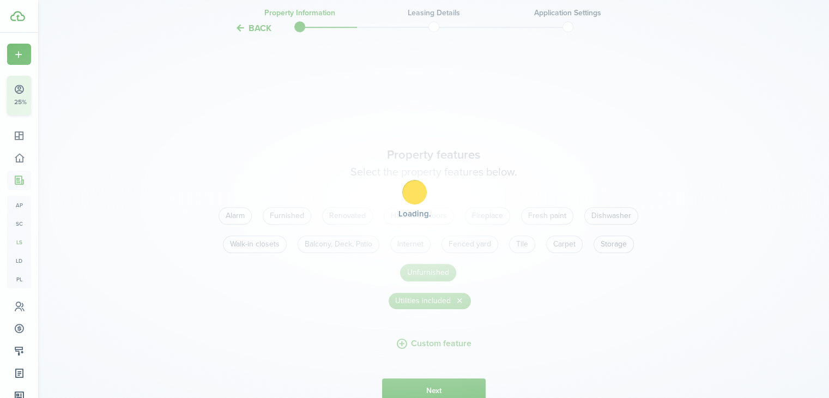
scroll to position [1177, 0]
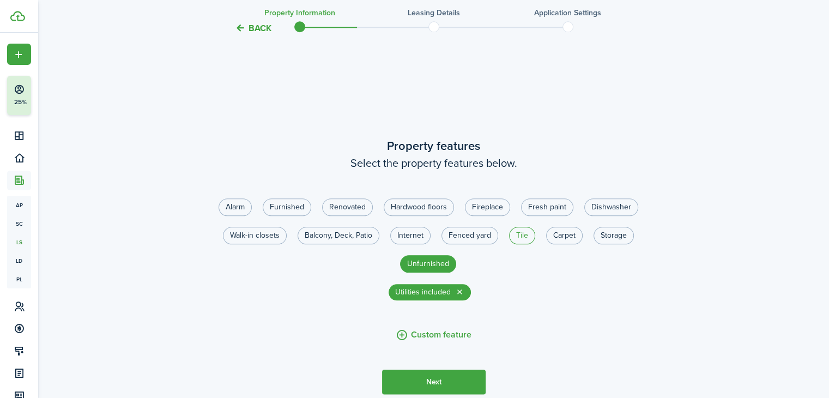
click at [517, 227] on label "Tile" at bounding box center [522, 235] width 26 height 17
radio input "true"
click at [450, 370] on button "Next" at bounding box center [434, 382] width 104 height 25
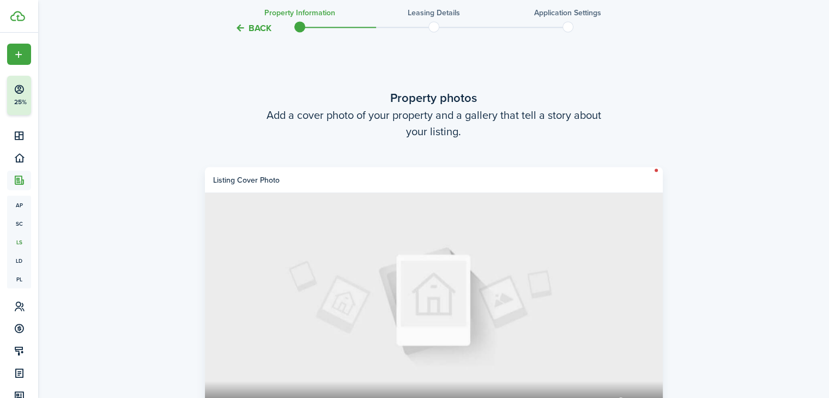
scroll to position [1758, 0]
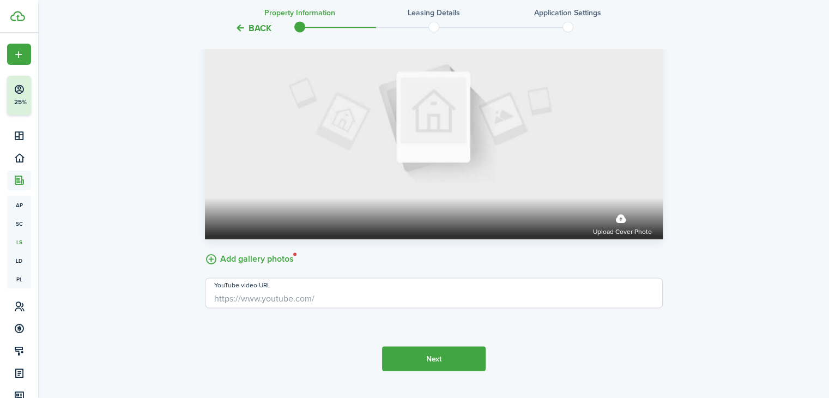
click at [249, 250] on label "Add gallery photos" at bounding box center [249, 258] width 89 height 17
click at [205, 250] on input "Add gallery photos" at bounding box center [205, 250] width 0 height 0
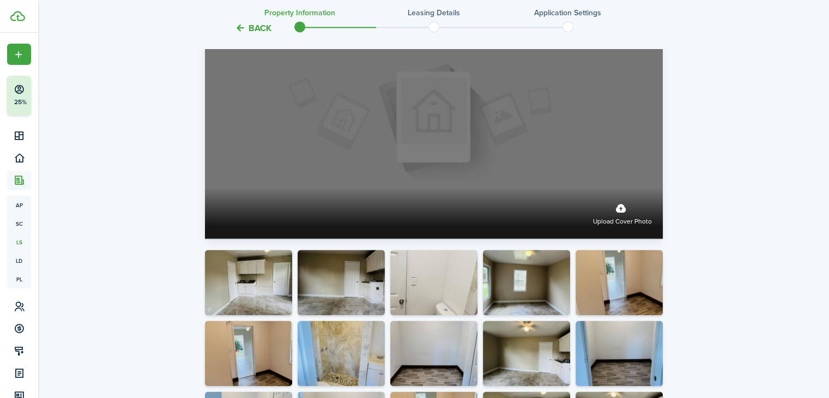
click at [464, 50] on label "Upload cover photo" at bounding box center [434, 124] width 458 height 229
click at [205, 188] on input "Upload cover photo" at bounding box center [205, 188] width 0 height 0
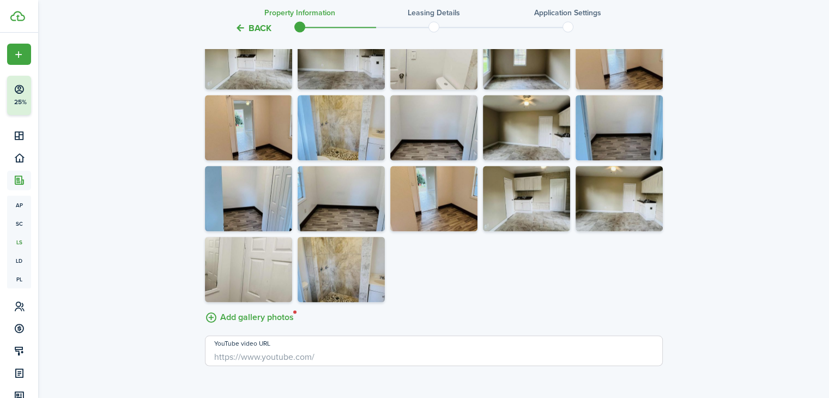
scroll to position [2042, 0]
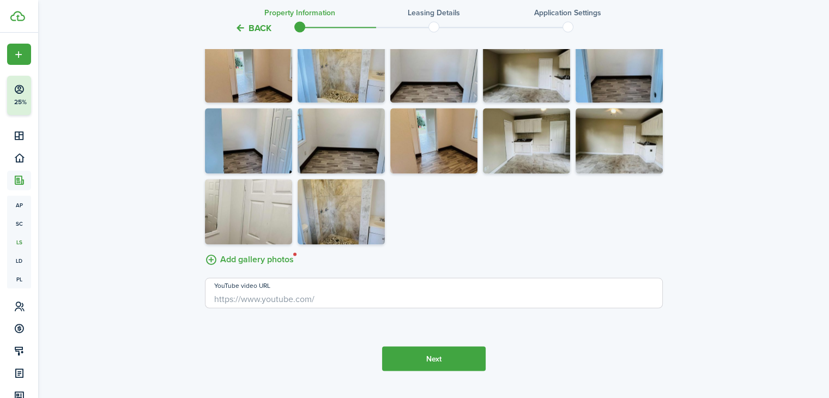
click at [434, 346] on button "Next" at bounding box center [434, 358] width 104 height 25
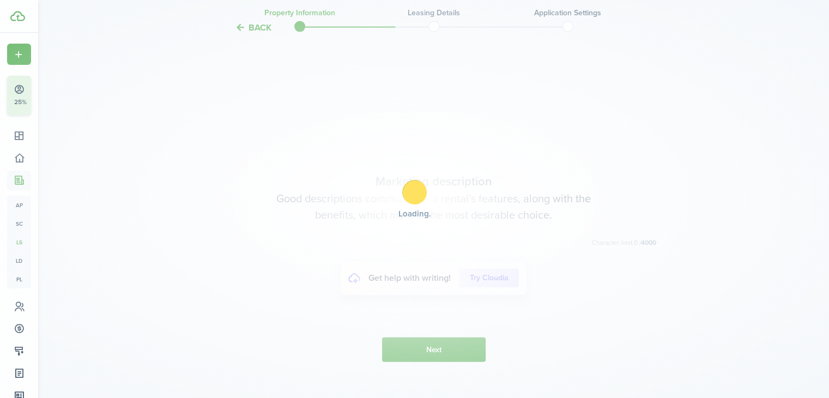
scroll to position [2366, 0]
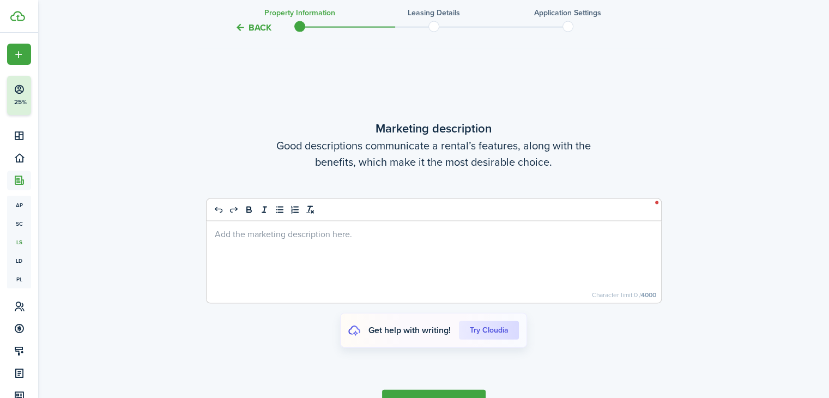
click at [415, 324] on span "Get help with writing!" at bounding box center [410, 330] width 82 height 13
click at [449, 324] on span "Get help with writing!" at bounding box center [410, 330] width 82 height 13
click at [486, 314] on div "Get help with writing! Try Cloudia" at bounding box center [433, 330] width 187 height 35
click at [486, 321] on cloudia-btn "Try Cloudia" at bounding box center [489, 330] width 60 height 19
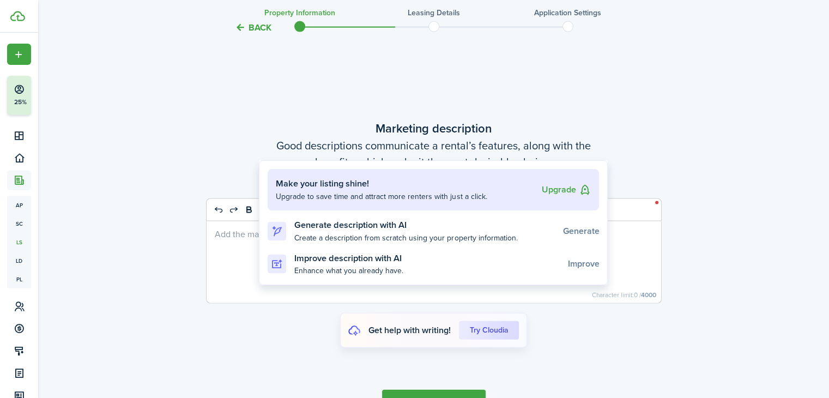
click at [383, 268] on span "Enhance what you already have." at bounding box center [348, 270] width 109 height 11
click at [390, 240] on span "Create a description from scratch using your property information." at bounding box center [405, 237] width 223 height 11
click at [262, 338] on div at bounding box center [414, 199] width 829 height 398
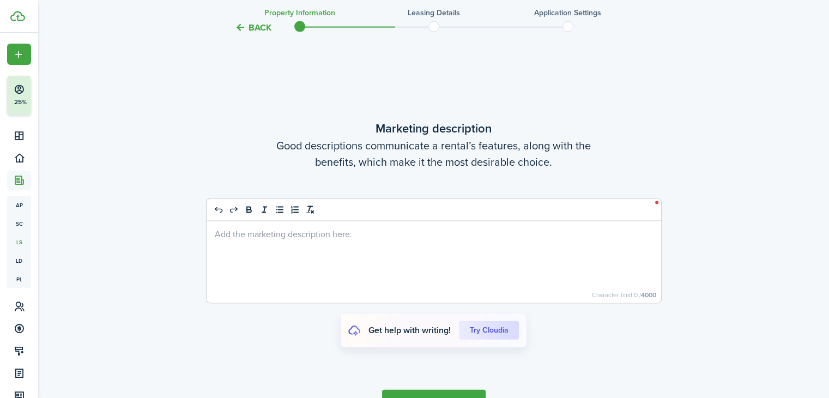
click at [262, 338] on tc-wizard-step "Marketing description Good descriptions communicate a rental’s features, along …" at bounding box center [434, 267] width 458 height 398
click at [355, 325] on img at bounding box center [354, 330] width 12 height 11
drag, startPoint x: 355, startPoint y: 306, endPoint x: 386, endPoint y: 305, distance: 31.1
click at [386, 313] on div "Get help with writing! Try Cloudia" at bounding box center [433, 330] width 187 height 35
click at [386, 324] on span "Get help with writing!" at bounding box center [410, 330] width 82 height 13
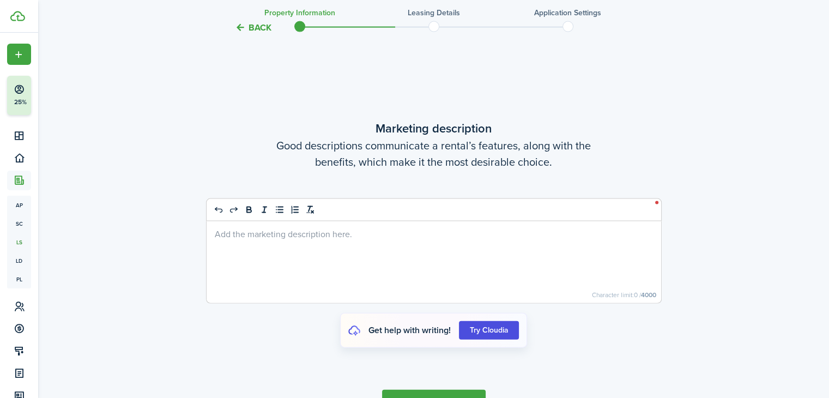
click at [471, 321] on cloudia-btn "Try Cloudia" at bounding box center [489, 330] width 60 height 19
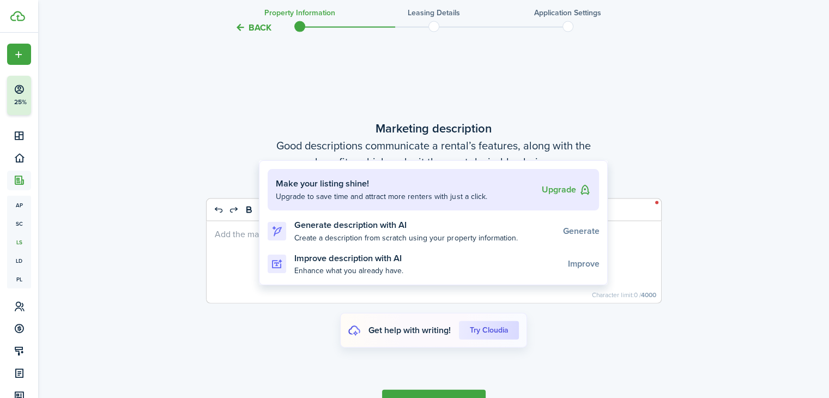
click at [458, 255] on h3 "Improve description with AI" at bounding box center [426, 259] width 265 height 14
click at [349, 221] on h3 "Generate description with AI" at bounding box center [424, 226] width 260 height 14
click at [310, 286] on div at bounding box center [414, 199] width 829 height 398
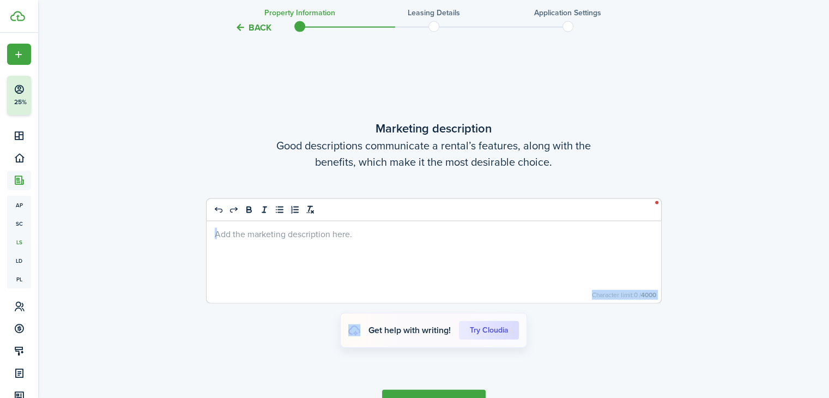
drag, startPoint x: 310, startPoint y: 286, endPoint x: 322, endPoint y: 226, distance: 61.3
click at [322, 226] on form "Column Insert column left Insert column right Delete column Select column Row H…" at bounding box center [434, 279] width 458 height 165
drag, startPoint x: 374, startPoint y: 102, endPoint x: 565, endPoint y: 132, distance: 193.1
click at [565, 132] on wizard-step-header "Marketing description Good descriptions communicate a rental’s features, along …" at bounding box center [434, 144] width 458 height 51
copy wizard-step-header "Marketing description Good descriptions communicate a rental’s features, along …"
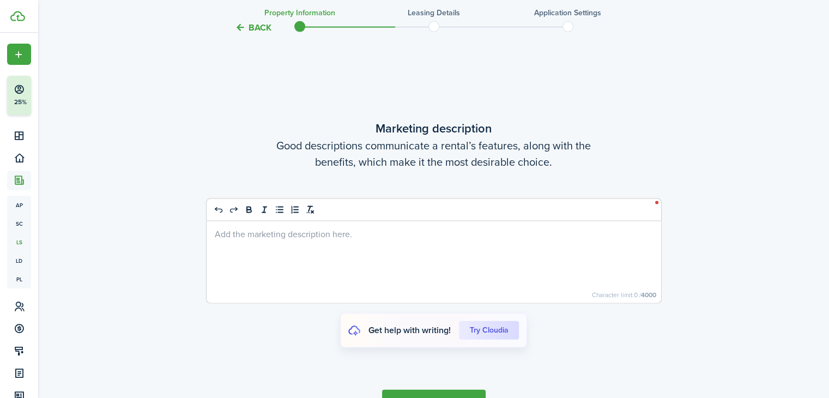
click at [291, 227] on div at bounding box center [434, 262] width 455 height 82
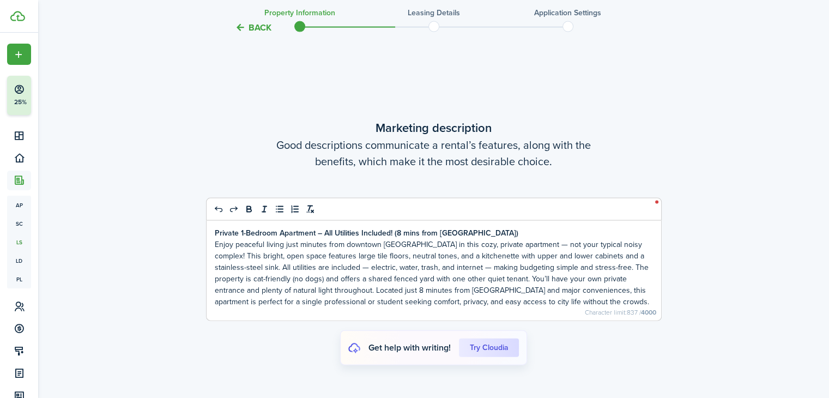
click at [318, 243] on p "Enjoy peaceful living just minutes from downtown [GEOGRAPHIC_DATA] in this cozy…" at bounding box center [434, 273] width 438 height 69
click at [434, 242] on p "Enjoy peaceful living just minutes from downtown [GEOGRAPHIC_DATA] in this cozy…" at bounding box center [434, 273] width 438 height 69
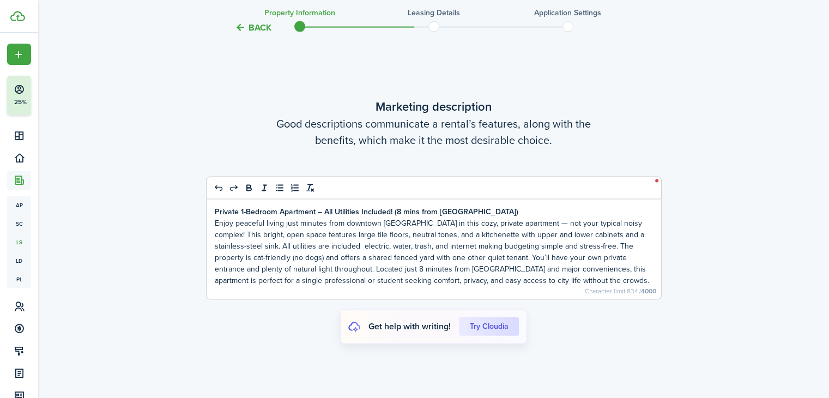
scroll to position [2383, 0]
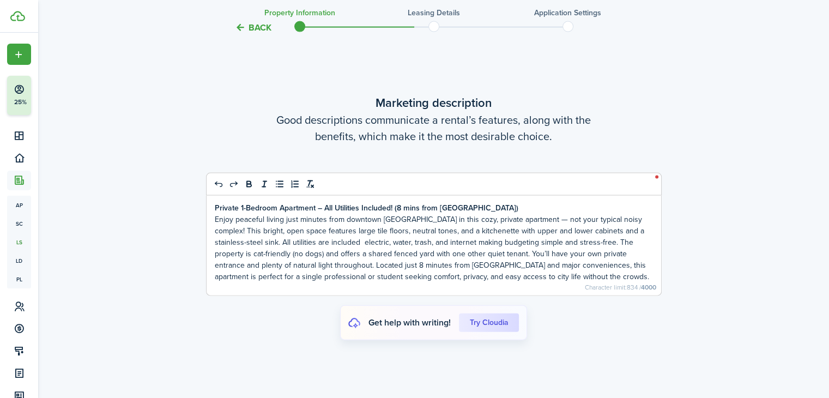
click at [517, 214] on p "Enjoy peaceful living just minutes from downtown [GEOGRAPHIC_DATA] in this cozy…" at bounding box center [434, 248] width 438 height 69
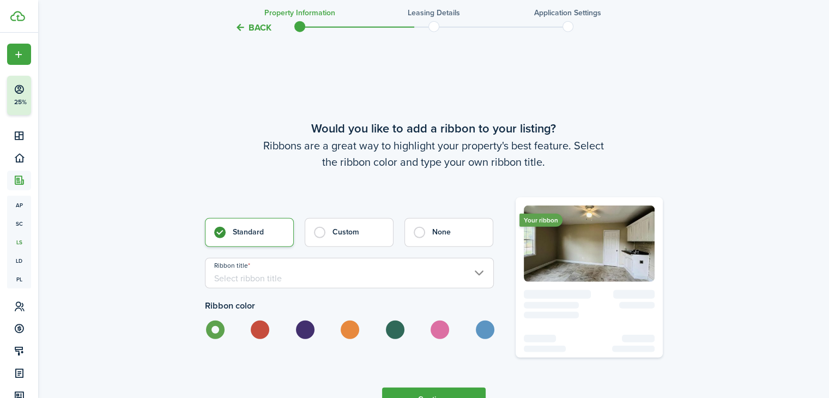
scroll to position [2797, 0]
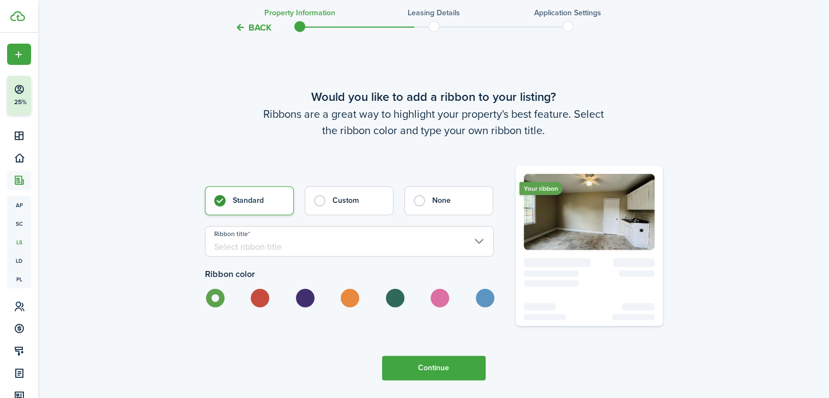
click at [482, 289] on label at bounding box center [484, 298] width 19 height 19
radio input "false"
radio input "true"
click at [408, 226] on input "Ribbon title" at bounding box center [349, 241] width 289 height 31
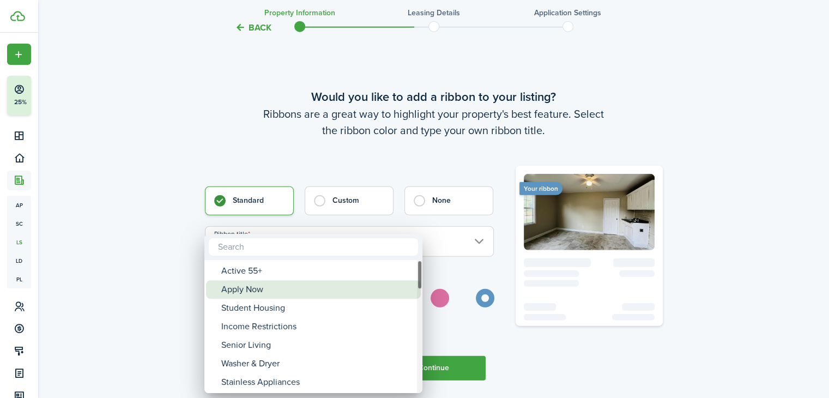
click at [334, 292] on div "Apply Now" at bounding box center [317, 289] width 193 height 19
type input "Apply Now"
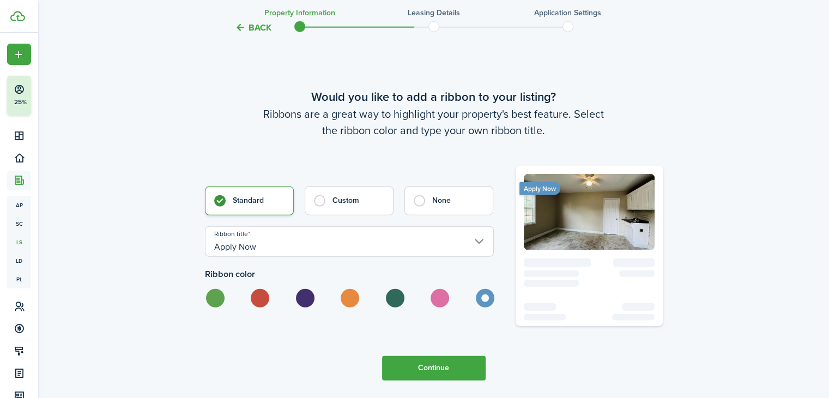
click at [428, 356] on button "Continue" at bounding box center [434, 368] width 104 height 25
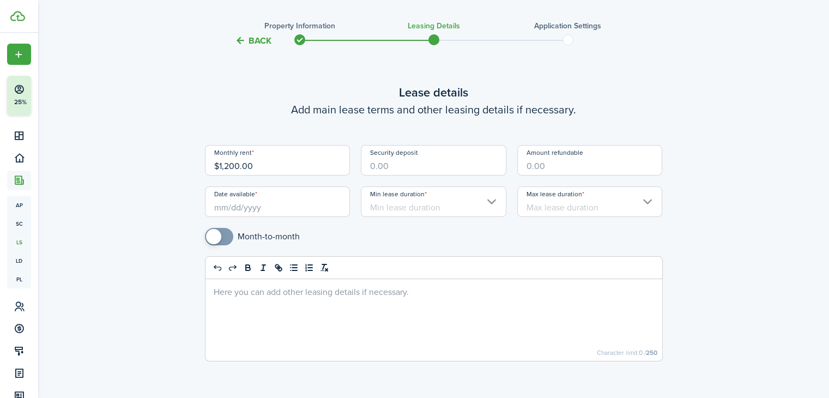
scroll to position [31, 0]
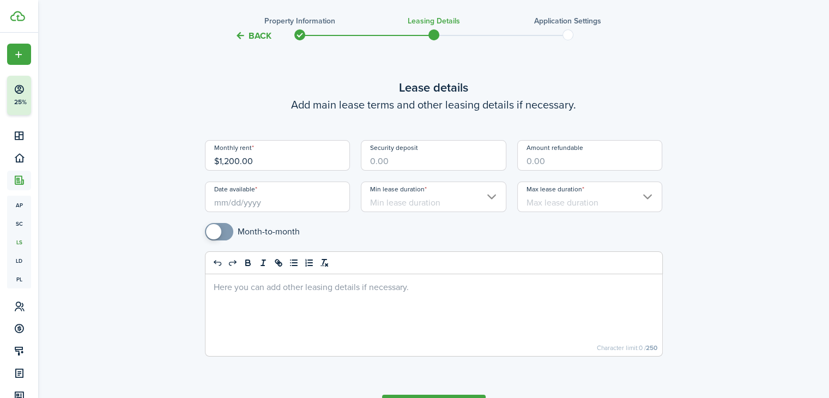
click at [286, 200] on input "Date available" at bounding box center [278, 197] width 146 height 31
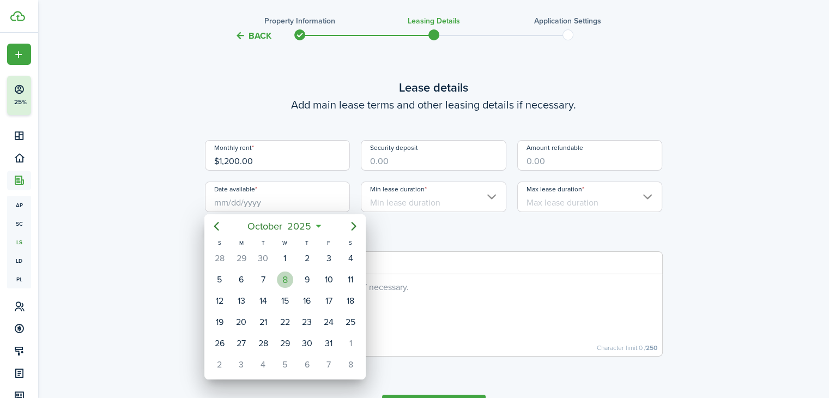
click at [287, 282] on div "8" at bounding box center [285, 279] width 16 height 16
type input "[DATE]"
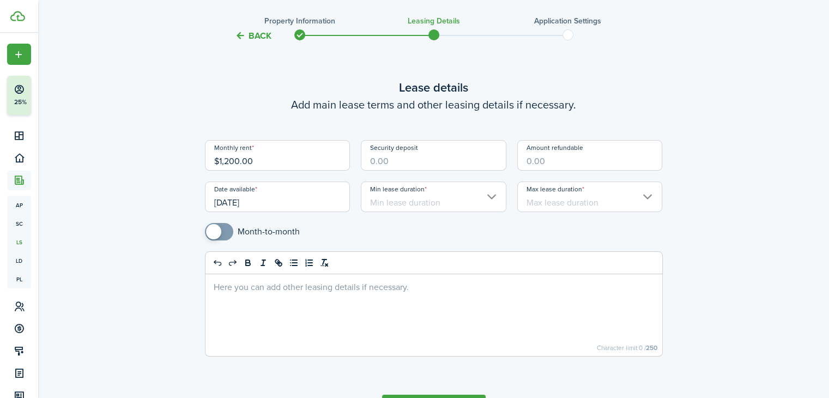
click at [219, 228] on span at bounding box center [213, 231] width 15 height 15
checkbox input "false"
click at [219, 228] on span at bounding box center [224, 231] width 15 height 15
click at [414, 201] on input "Min lease duration" at bounding box center [434, 197] width 146 height 31
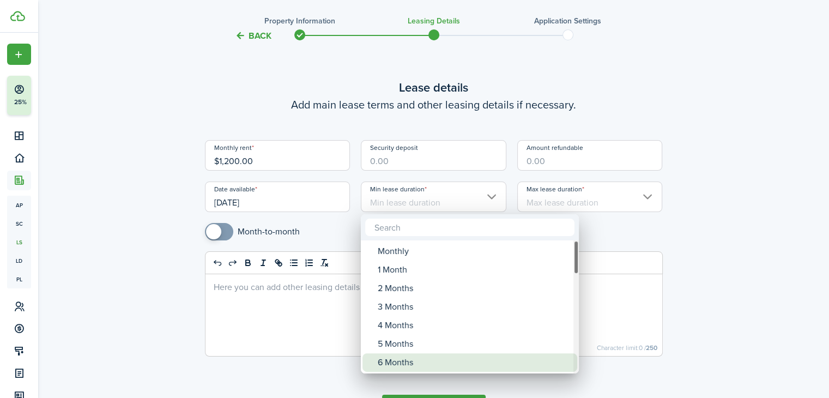
click at [402, 361] on div "6 Months" at bounding box center [474, 362] width 193 height 19
type input "6 Months"
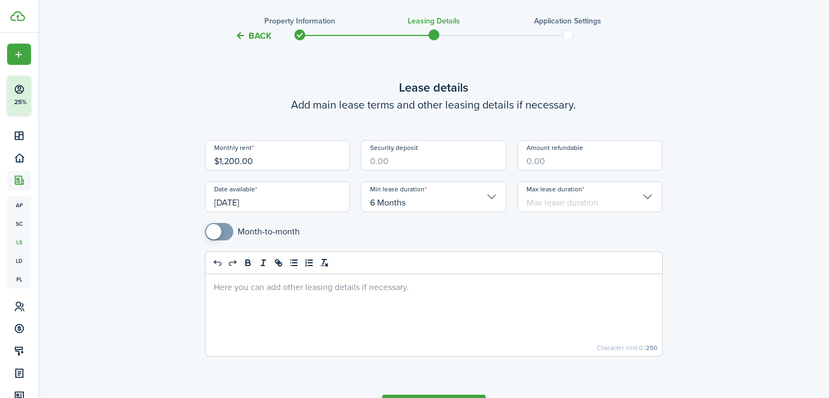
click at [556, 196] on input "Max lease duration" at bounding box center [590, 197] width 146 height 31
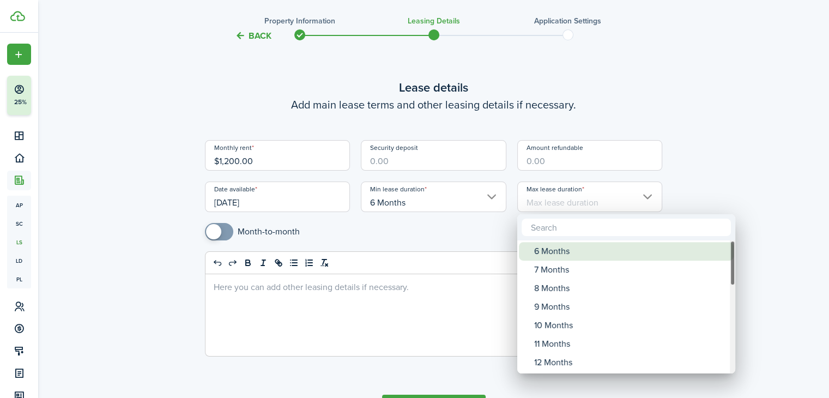
click at [547, 249] on div "6 Months" at bounding box center [630, 251] width 193 height 19
type input "6 Months"
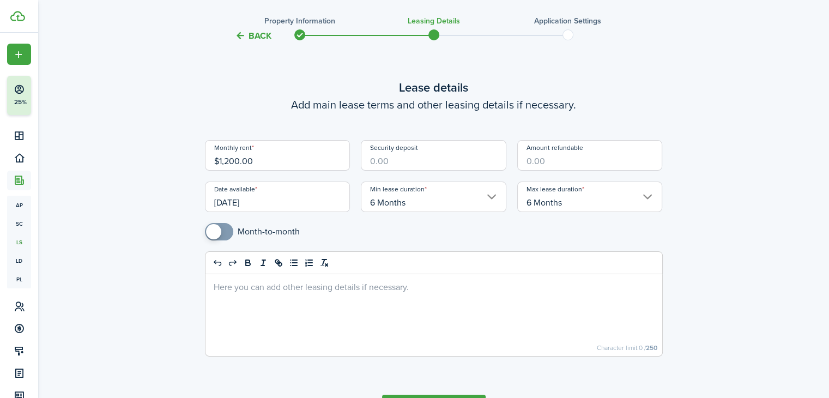
click at [480, 200] on input "6 Months" at bounding box center [434, 197] width 146 height 31
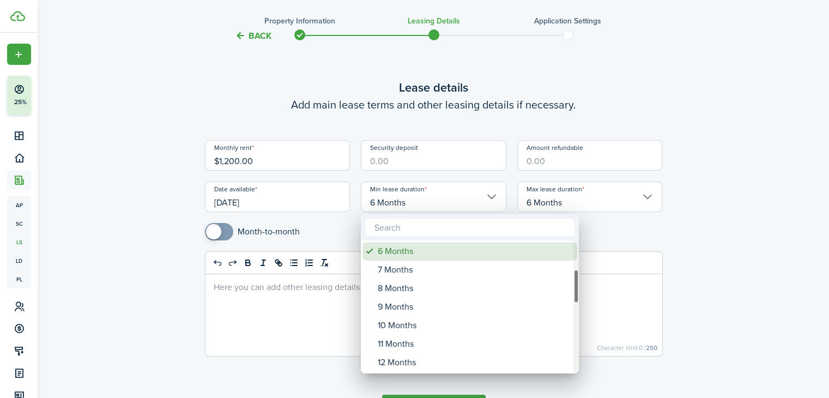
click at [440, 254] on div "6 Months" at bounding box center [474, 251] width 193 height 19
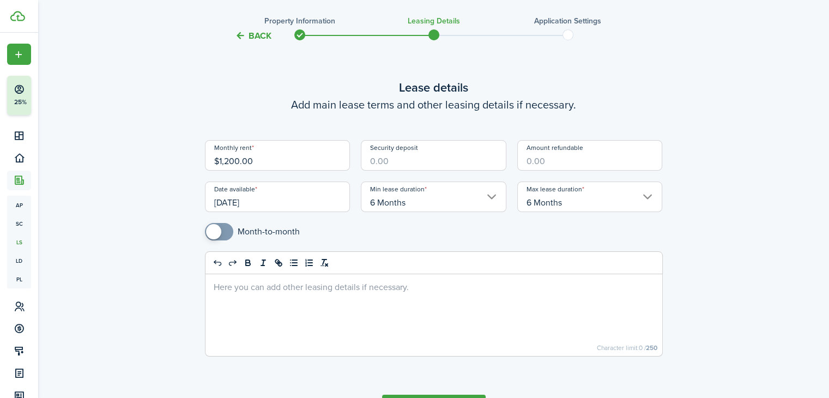
click at [480, 207] on input "6 Months" at bounding box center [434, 197] width 146 height 31
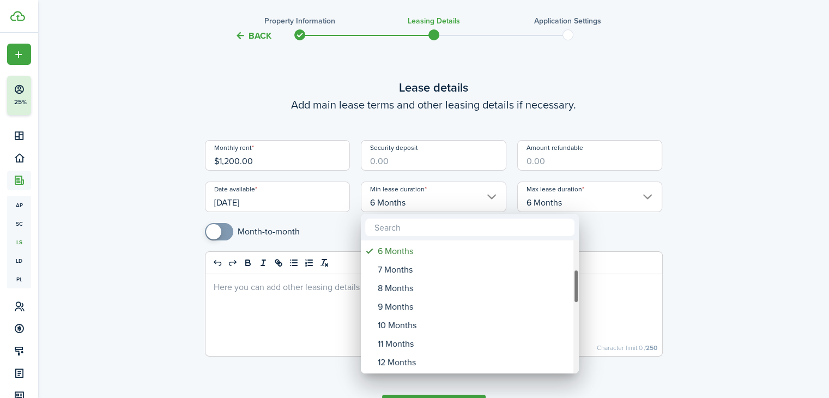
click at [454, 241] on mbsc-scrollview-base "Monthly 1 Month 2 Months 3 Months 4 Months 5 Months 6 Months 7 Months 8 Months …" at bounding box center [470, 306] width 218 height 131
drag, startPoint x: 575, startPoint y: 284, endPoint x: 580, endPoint y: 234, distance: 49.8
click at [580, 234] on div "Monthly 1 Month 2 Months 3 Months 4 Months 5 Months 6 Months 7 Months 8 Months …" at bounding box center [414, 199] width 829 height 398
click at [715, 220] on div at bounding box center [415, 199] width 1004 height 572
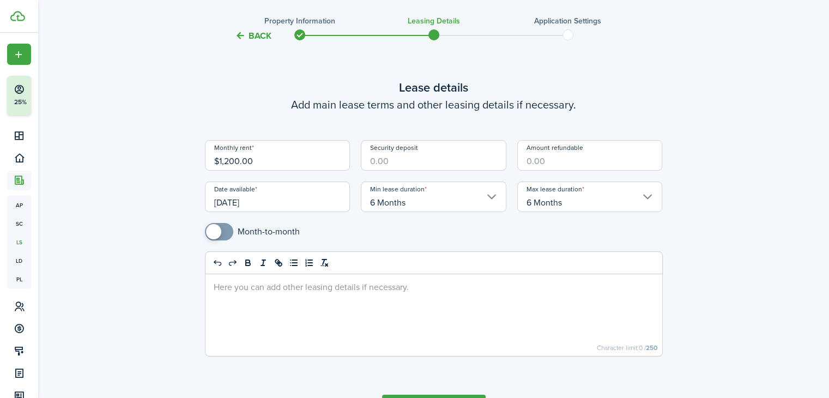
click at [715, 220] on div "Back Property information Leasing details Application settings Lease details Ad…" at bounding box center [434, 224] width 632 height 433
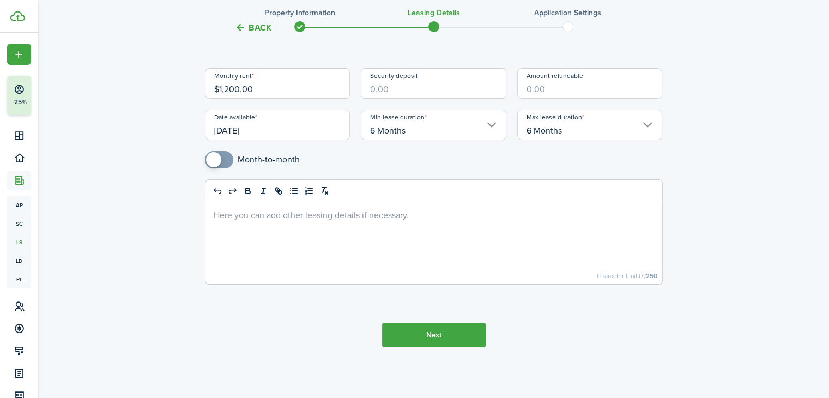
scroll to position [103, 0]
click at [396, 229] on div at bounding box center [434, 243] width 457 height 82
click at [331, 217] on p "Non-Refundable" at bounding box center [434, 213] width 440 height 11
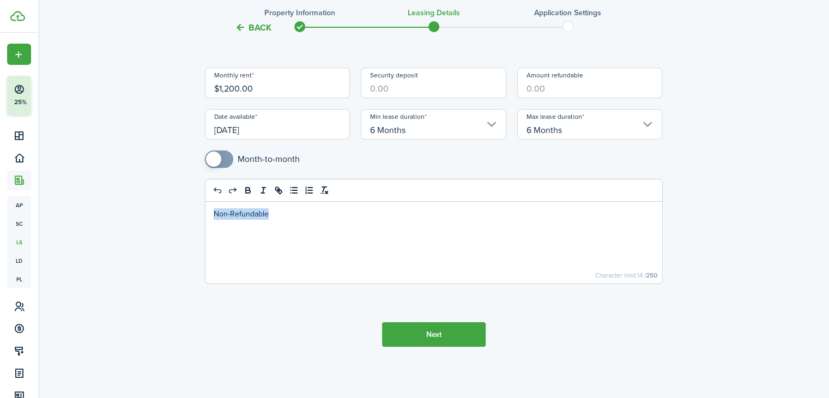
copy p "Non-Refundable"
click at [469, 336] on button "Next" at bounding box center [434, 334] width 104 height 25
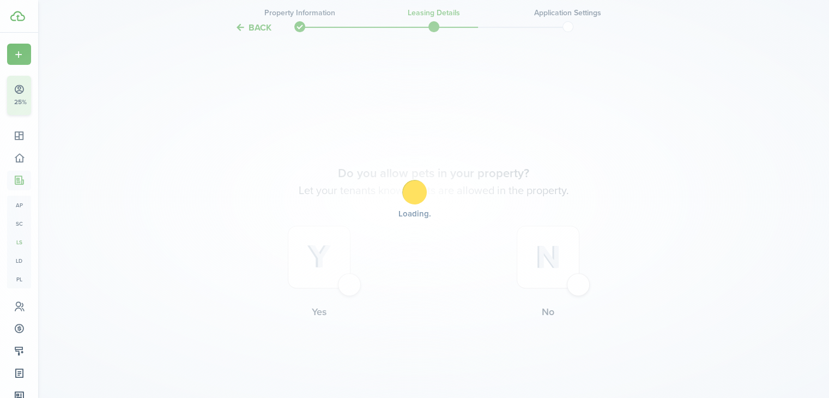
scroll to position [428, 0]
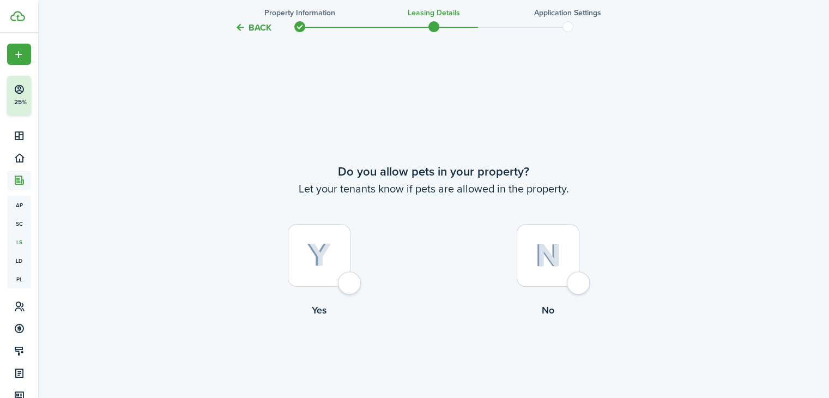
click at [351, 269] on label "Yes" at bounding box center [319, 273] width 229 height 99
radio input "true"
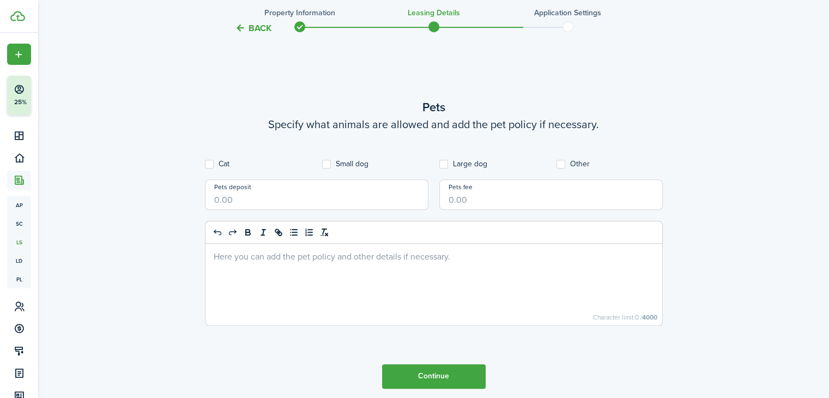
scroll to position [826, 0]
click at [209, 161] on label "Cat" at bounding box center [217, 163] width 25 height 9
checkbox input "true"
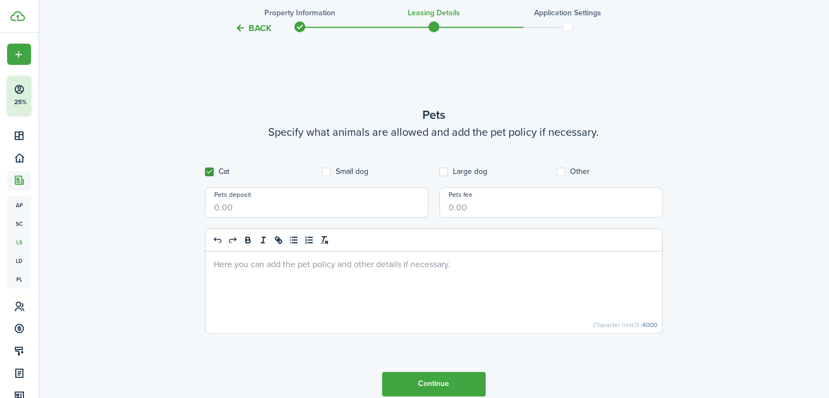
scroll to position [812, 0]
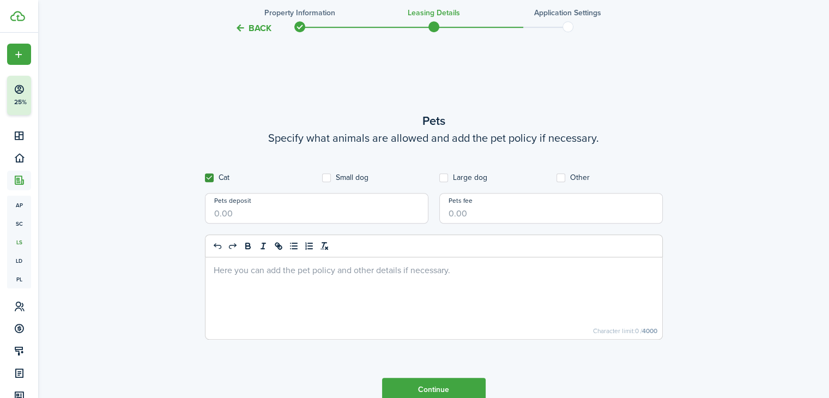
click at [512, 210] on input "Pets fee" at bounding box center [551, 208] width 224 height 31
type input "$15.00"
click at [224, 207] on input "Pets deposit" at bounding box center [317, 208] width 224 height 31
type input "$100.00"
click at [272, 274] on div at bounding box center [434, 298] width 457 height 82
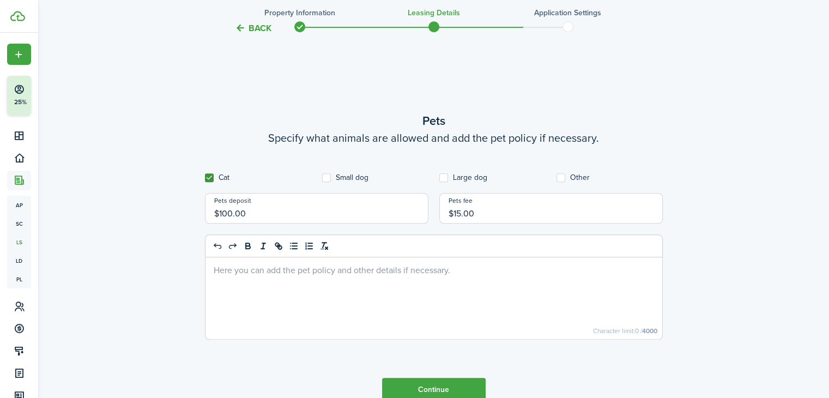
click at [272, 274] on div at bounding box center [434, 298] width 457 height 82
drag, startPoint x: 272, startPoint y: 274, endPoint x: 288, endPoint y: 265, distance: 18.5
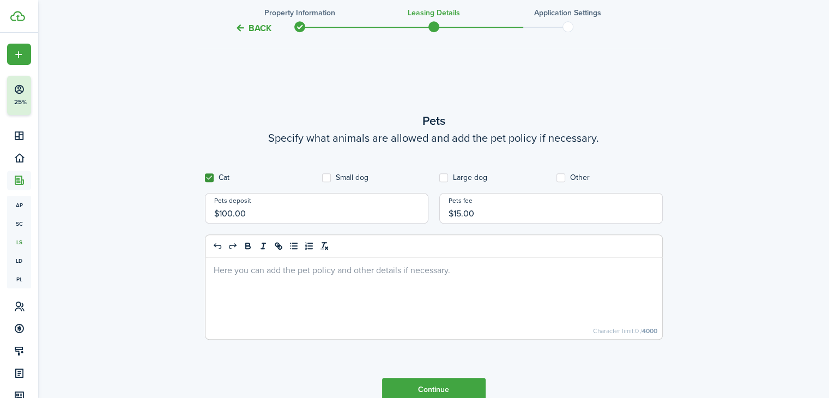
click at [288, 265] on div at bounding box center [434, 298] width 457 height 82
click at [288, 265] on p at bounding box center [434, 269] width 440 height 11
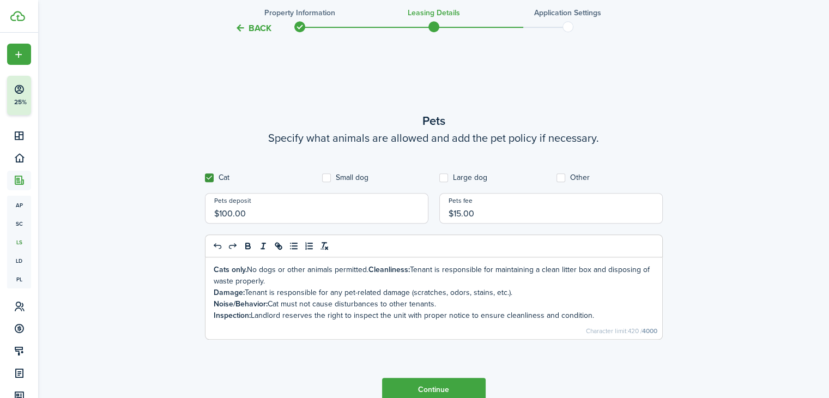
click at [212, 291] on div "Cats only. No dogs or other animals permitted. Cleanliness: Tenant is responsib…" at bounding box center [434, 298] width 457 height 82
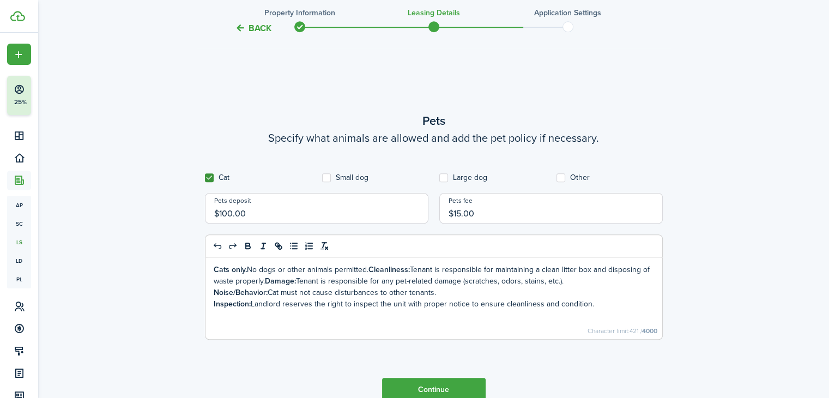
click at [211, 291] on div "Cats only. No dogs or other animals permitted. Cleanliness: Tenant is responsib…" at bounding box center [434, 298] width 457 height 82
click at [212, 304] on div "Cats only. No dogs or other animals permitted. Cleanliness: Tenant is responsib…" at bounding box center [434, 298] width 457 height 82
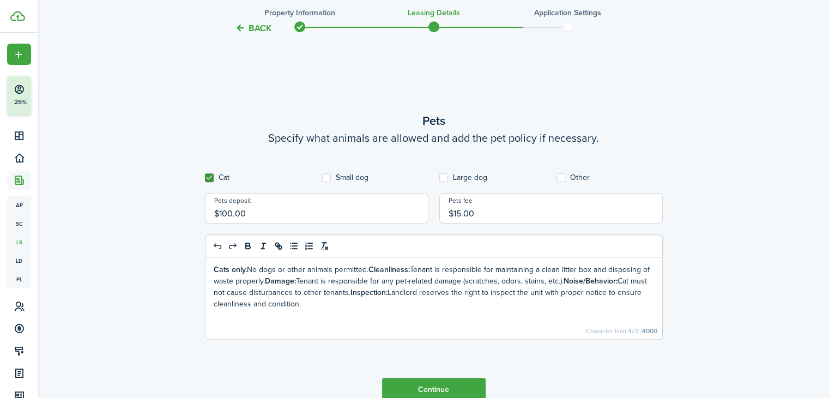
click at [369, 268] on strong "Cleanliness:" at bounding box center [389, 269] width 41 height 11
click at [427, 387] on button "Continue" at bounding box center [434, 390] width 104 height 25
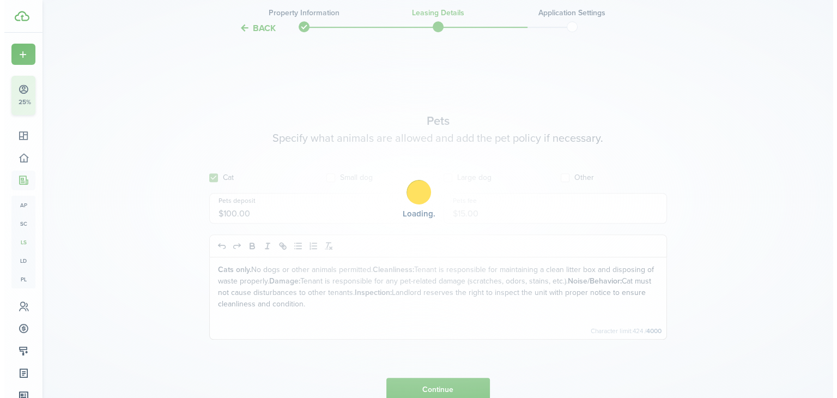
scroll to position [0, 0]
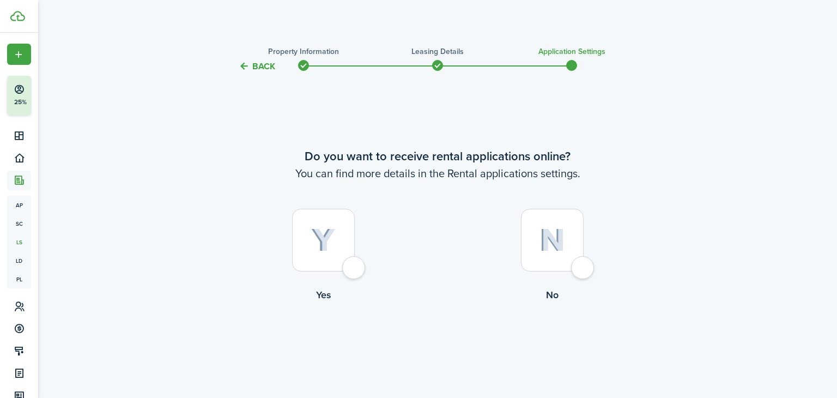
click at [353, 271] on div at bounding box center [323, 240] width 63 height 63
radio input "true"
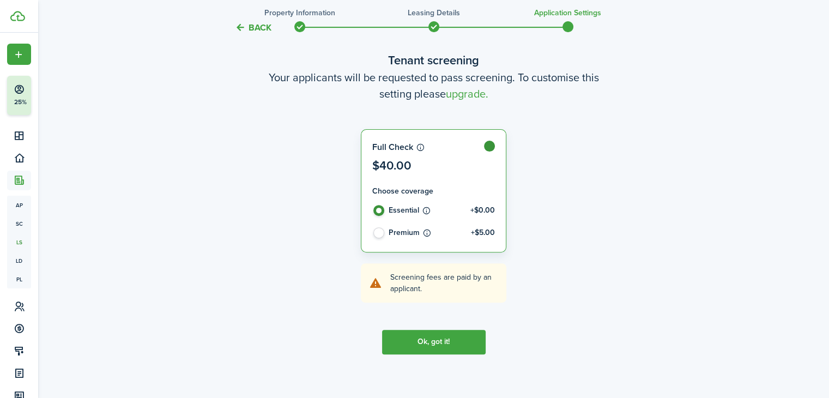
scroll to position [360, 0]
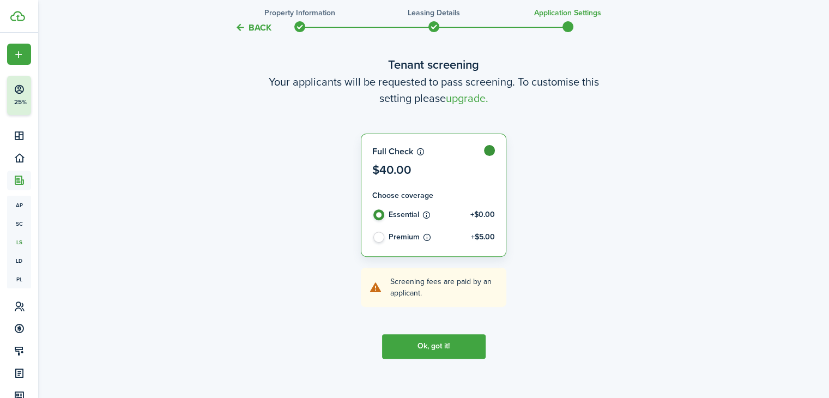
click at [424, 352] on button "Ok, got it!" at bounding box center [434, 346] width 104 height 25
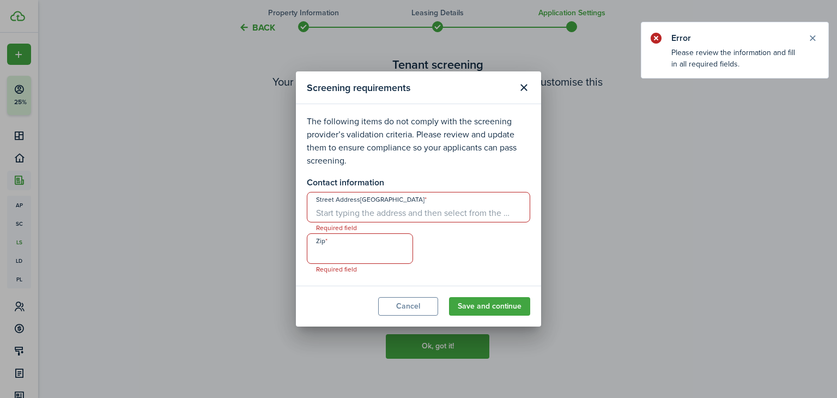
click at [428, 213] on input "Street Address[GEOGRAPHIC_DATA]" at bounding box center [419, 207] width 224 height 31
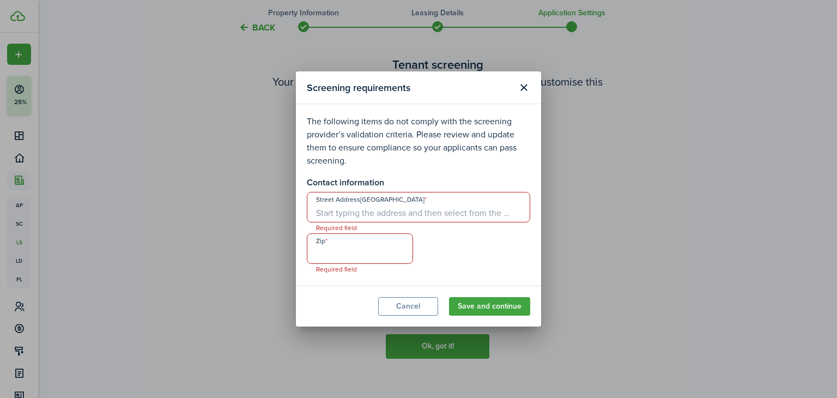
click at [419, 311] on button "Cancel" at bounding box center [408, 306] width 60 height 19
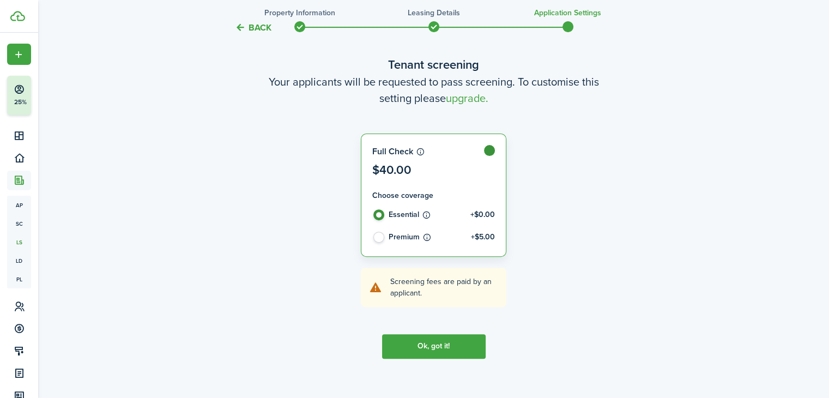
click at [410, 286] on explanation-description "Screening fees are paid by an applicant." at bounding box center [444, 287] width 108 height 23
click at [491, 147] on label at bounding box center [433, 162] width 144 height 56
click at [410, 347] on button "Ok, got it!" at bounding box center [434, 346] width 104 height 25
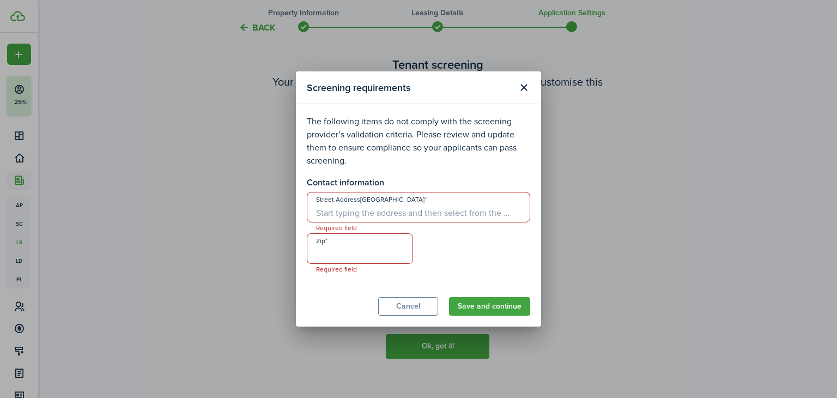
click at [386, 221] on input "Street Address[GEOGRAPHIC_DATA]" at bounding box center [419, 207] width 224 height 31
click at [383, 234] on input "Zip" at bounding box center [360, 248] width 106 height 31
type input "31206"
click at [408, 215] on input "Street Address[GEOGRAPHIC_DATA]" at bounding box center [419, 207] width 224 height 31
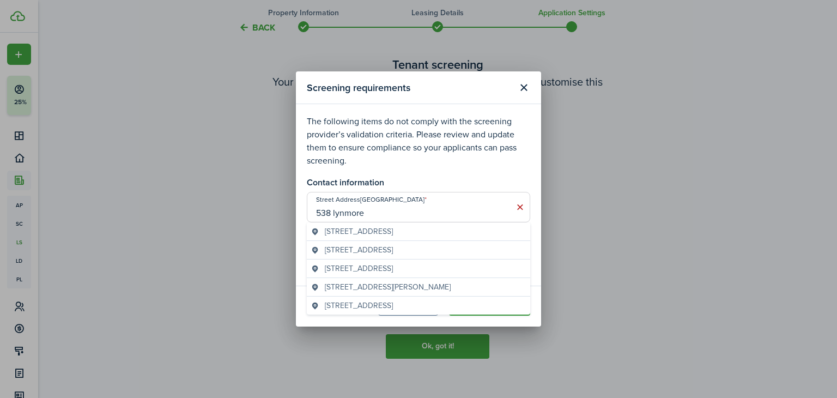
click at [393, 253] on span "[STREET_ADDRESS]" at bounding box center [359, 249] width 68 height 11
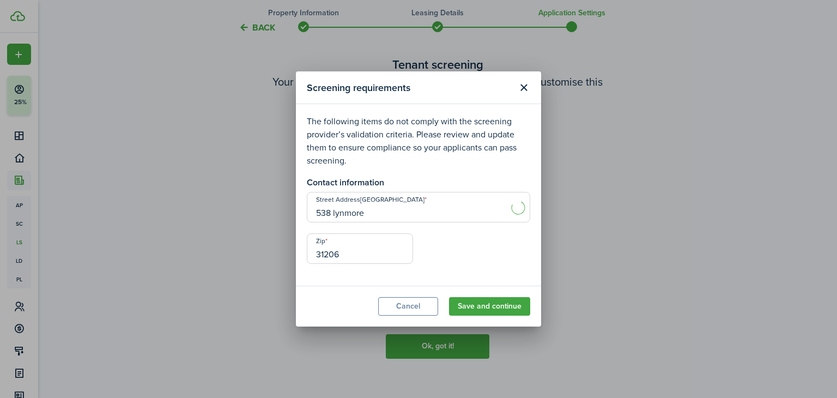
type input "[STREET_ADDRESS]"
drag, startPoint x: 495, startPoint y: 293, endPoint x: 493, endPoint y: 304, distance: 10.5
click at [493, 304] on modal-footer "Cancel Save and continue" at bounding box center [418, 306] width 245 height 41
click at [493, 304] on button "Save and continue" at bounding box center [489, 306] width 81 height 19
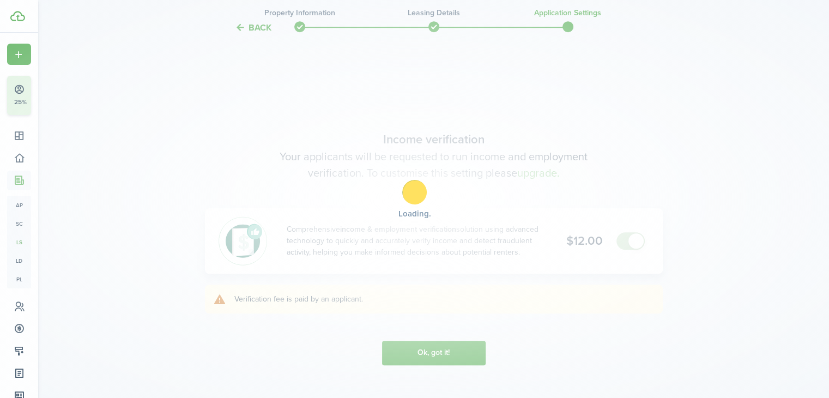
scroll to position [722, 0]
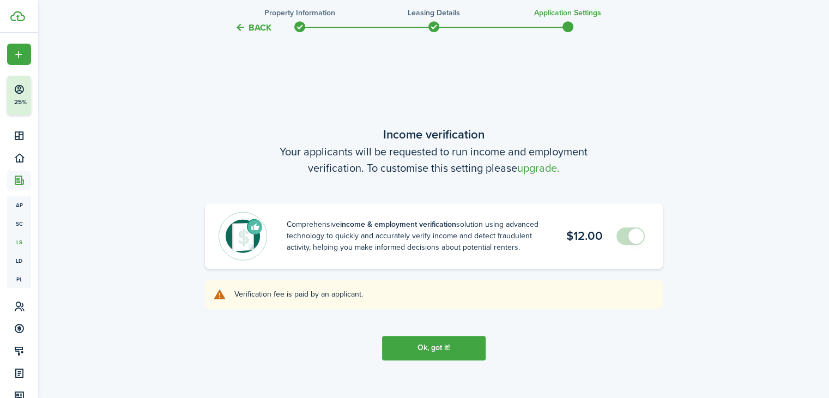
click at [625, 228] on span at bounding box center [630, 235] width 11 height 17
drag, startPoint x: 624, startPoint y: 231, endPoint x: 467, endPoint y: 345, distance: 194.4
click at [467, 345] on tc-wizard-step "Income verification Your applicants will be requested to run income and employm…" at bounding box center [434, 243] width 458 height 398
click at [467, 345] on button "Ok, got it!" at bounding box center [434, 348] width 104 height 25
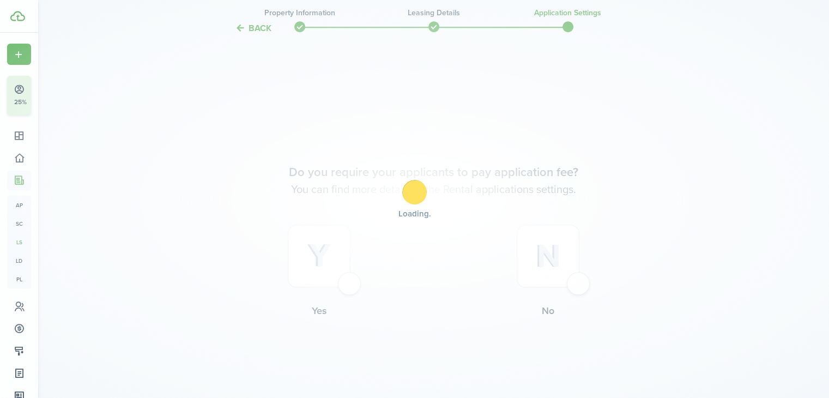
scroll to position [1120, 0]
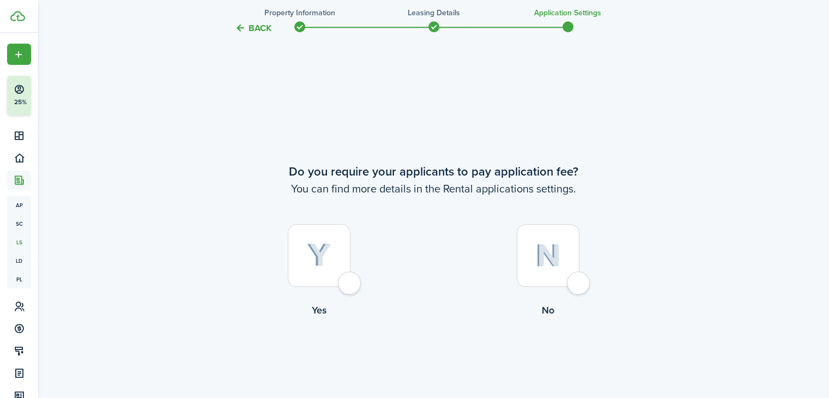
click at [565, 282] on div at bounding box center [548, 255] width 63 height 63
radio input "true"
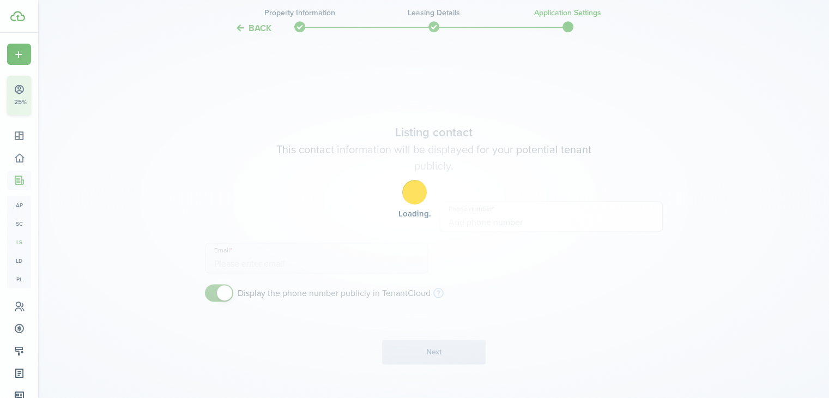
scroll to position [1518, 0]
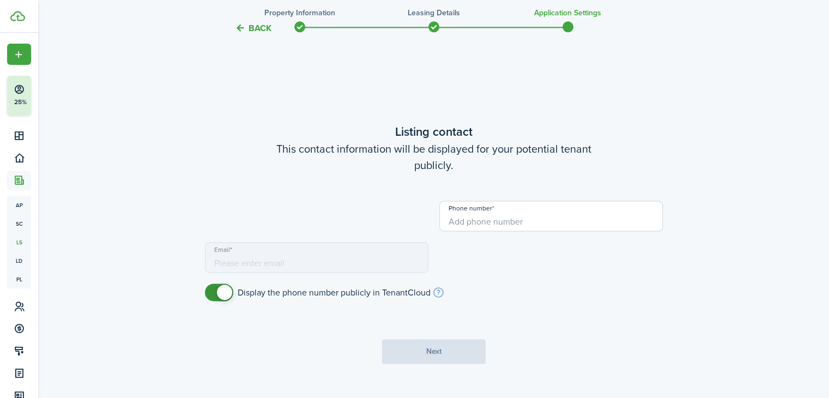
type input "[PHONE_NUMBER]"
type input "[EMAIL_ADDRESS][DOMAIN_NAME]"
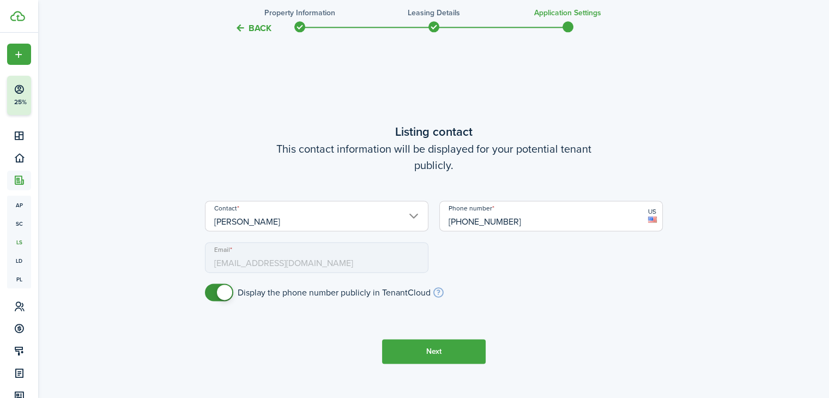
checkbox input "false"
click at [219, 290] on span at bounding box center [224, 292] width 15 height 15
click at [452, 352] on button "Next" at bounding box center [434, 351] width 104 height 25
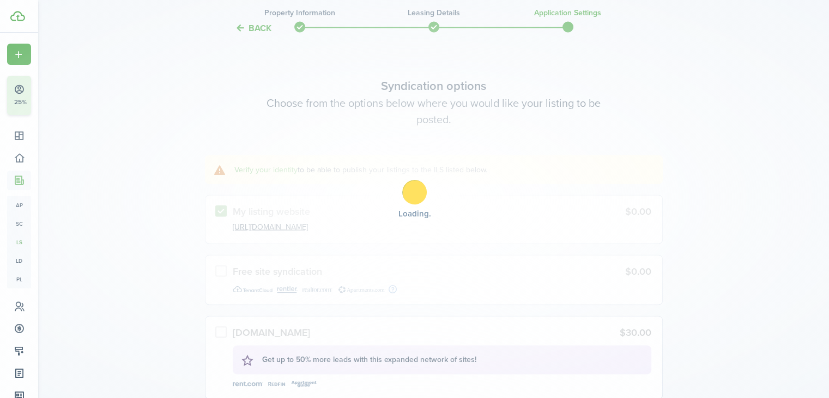
scroll to position [1916, 0]
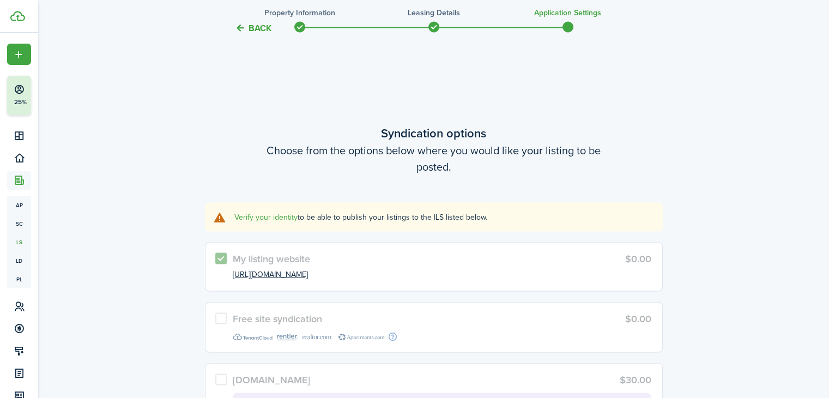
scroll to position [1827, 0]
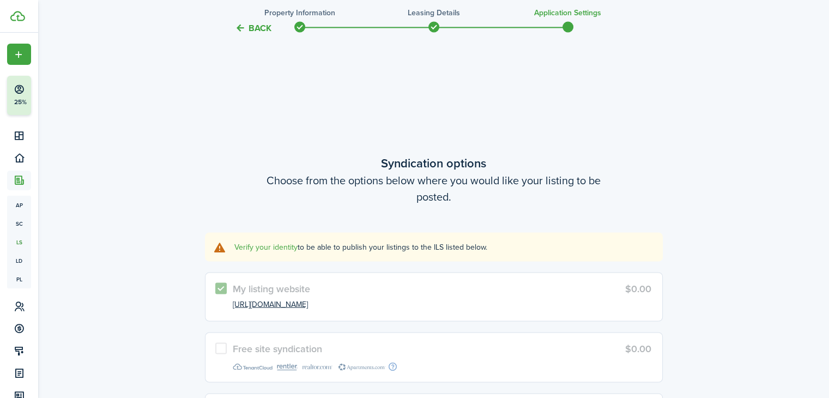
click at [213, 349] on label "Free site syndication $0.00" at bounding box center [434, 357] width 458 height 50
click at [276, 244] on link "Verify your identity" at bounding box center [265, 246] width 63 height 11
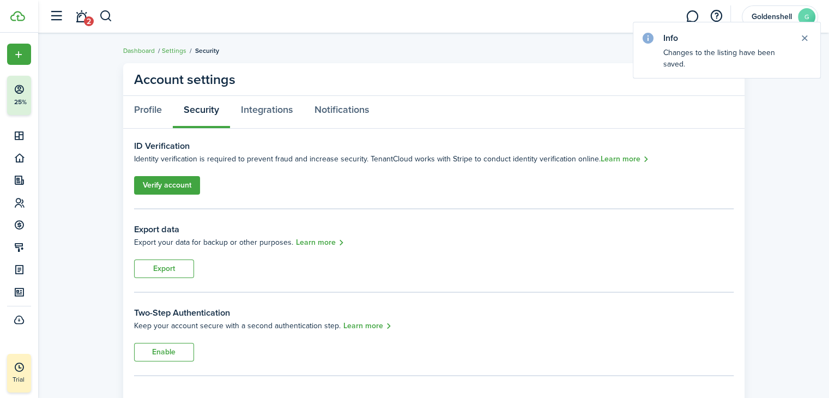
click at [181, 189] on link "Verify account" at bounding box center [167, 185] width 66 height 19
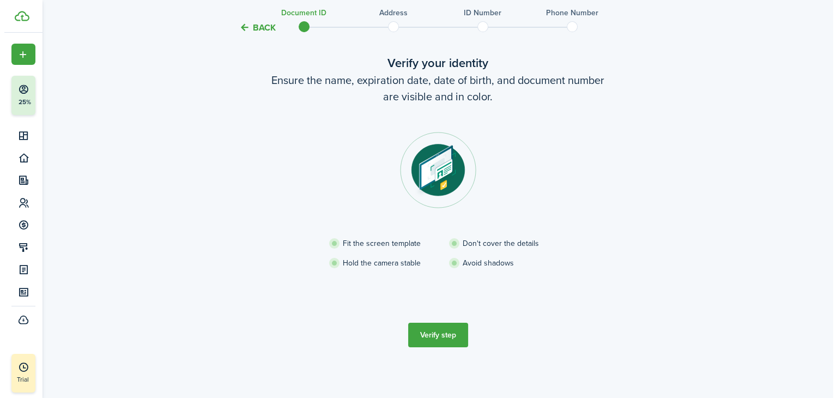
scroll to position [56, 0]
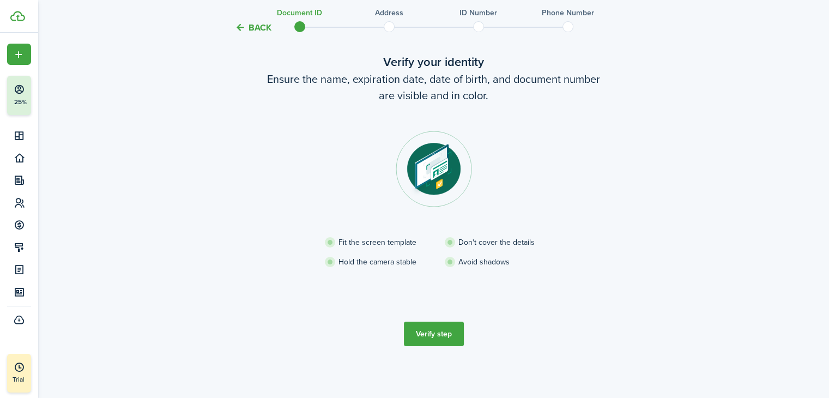
click at [431, 328] on button "Verify step" at bounding box center [434, 334] width 60 height 25
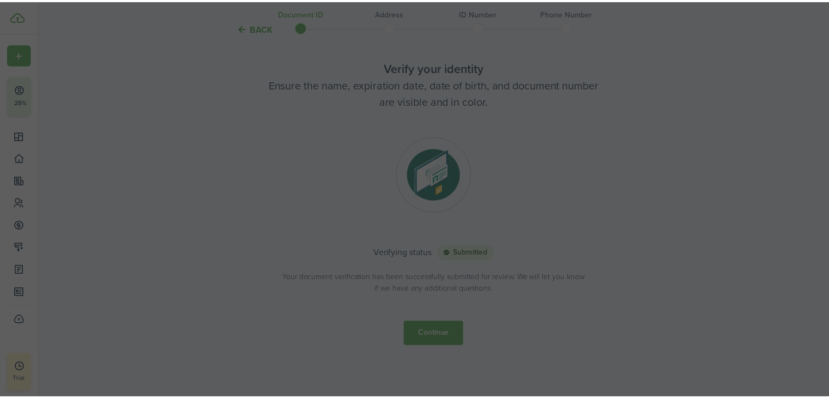
scroll to position [50, 0]
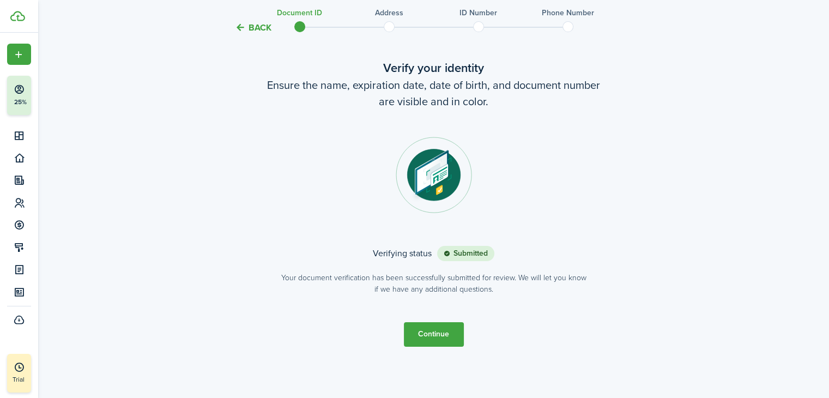
click at [437, 343] on button "Continue" at bounding box center [434, 334] width 60 height 25
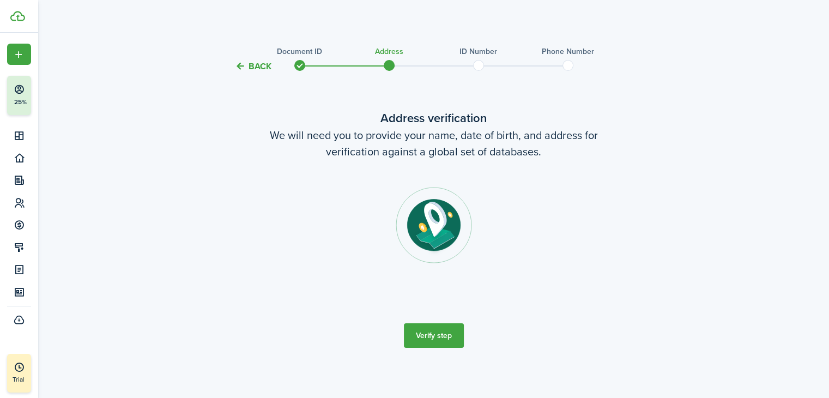
click at [437, 342] on button "Verify step" at bounding box center [434, 335] width 60 height 25
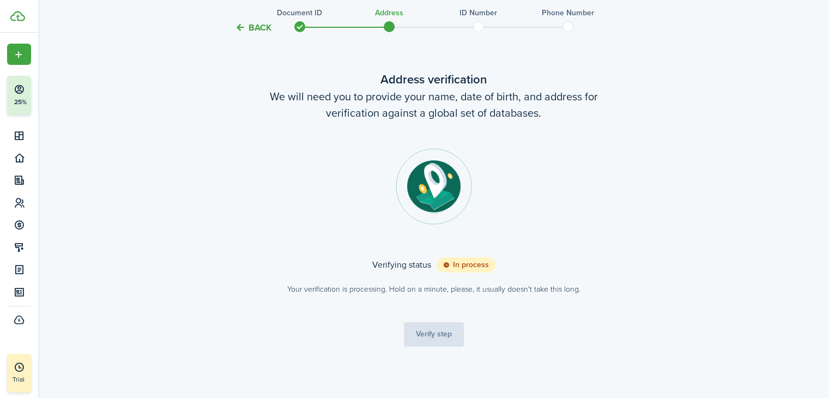
scroll to position [39, 0]
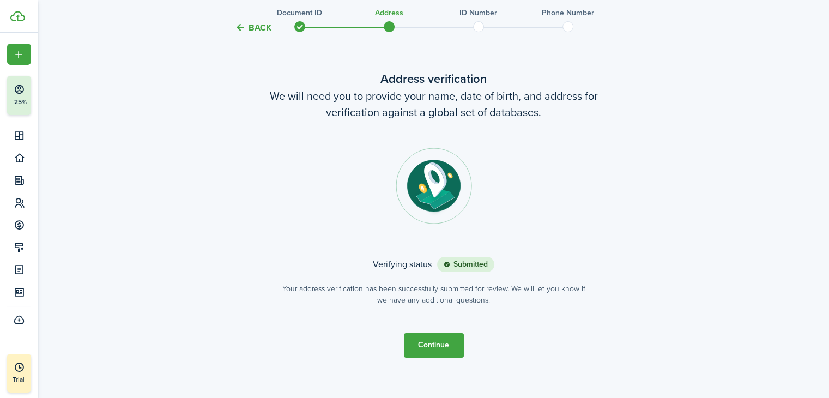
click at [449, 345] on button "Continue" at bounding box center [434, 345] width 60 height 25
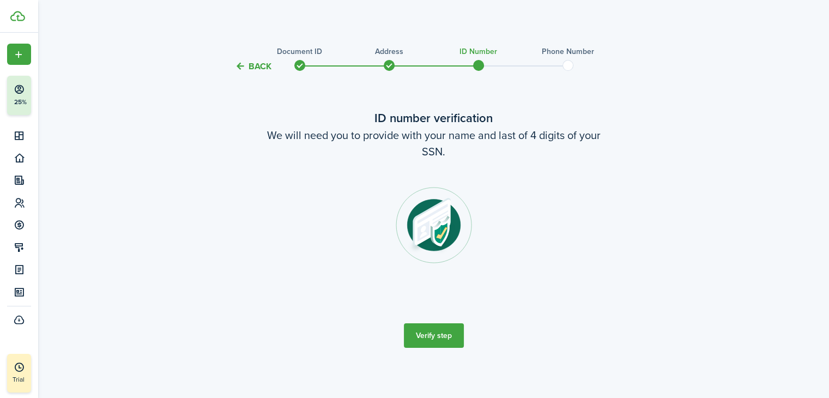
click at [449, 345] on button "Verify step" at bounding box center [434, 335] width 60 height 25
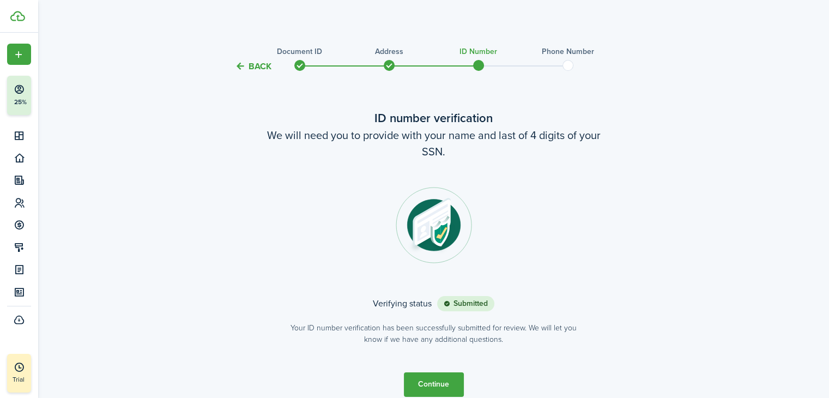
click at [424, 384] on button "Continue" at bounding box center [434, 384] width 60 height 25
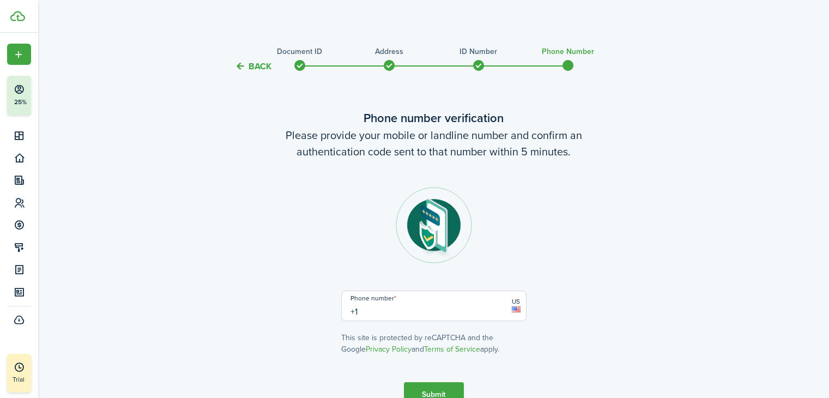
click at [414, 310] on input "+1" at bounding box center [433, 306] width 185 height 31
type input "[PHONE_NUMBER]"
click at [431, 389] on button "Submit" at bounding box center [434, 394] width 60 height 25
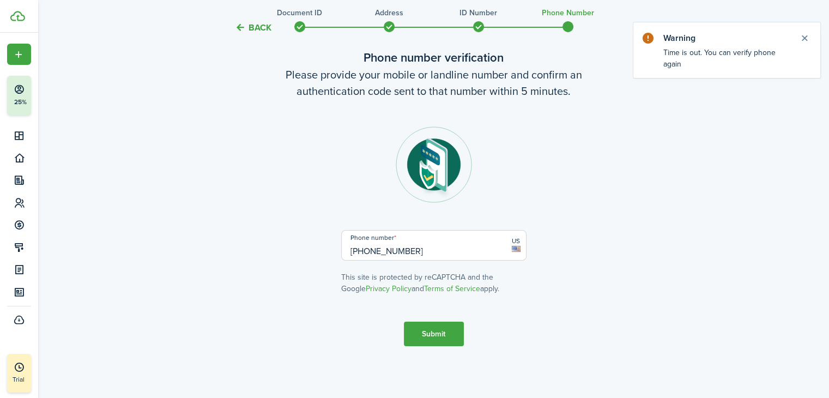
scroll to position [61, 0]
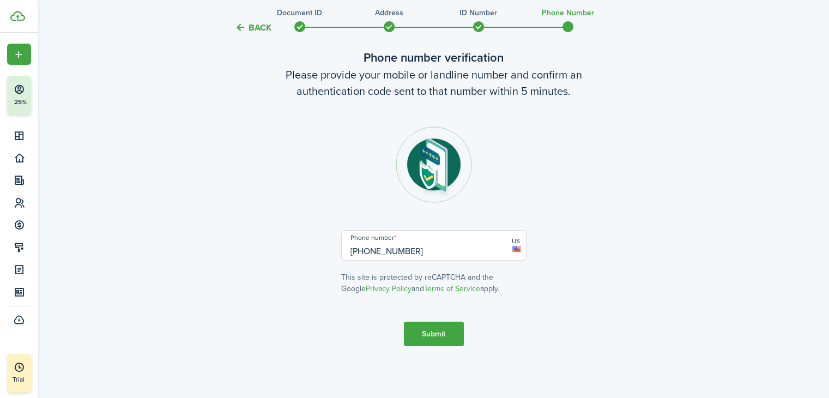
click at [416, 255] on input "[PHONE_NUMBER]" at bounding box center [433, 245] width 185 height 31
click at [352, 251] on input "[PHONE_NUMBER]" at bounding box center [433, 245] width 185 height 31
type input "[PHONE_NUMBER]"
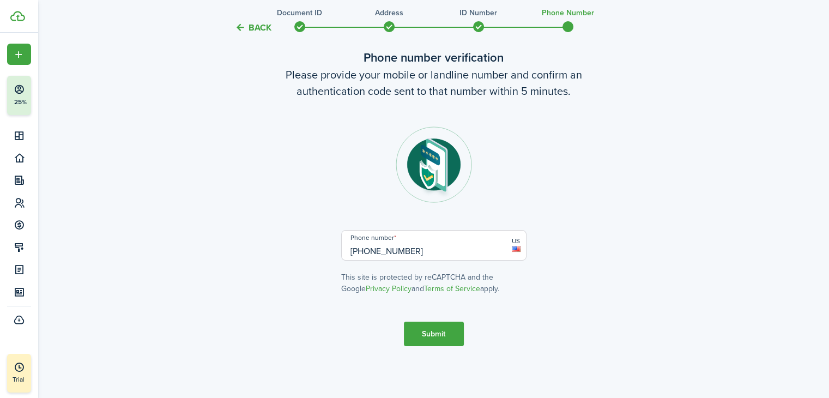
click at [440, 332] on button "Submit" at bounding box center [434, 334] width 60 height 25
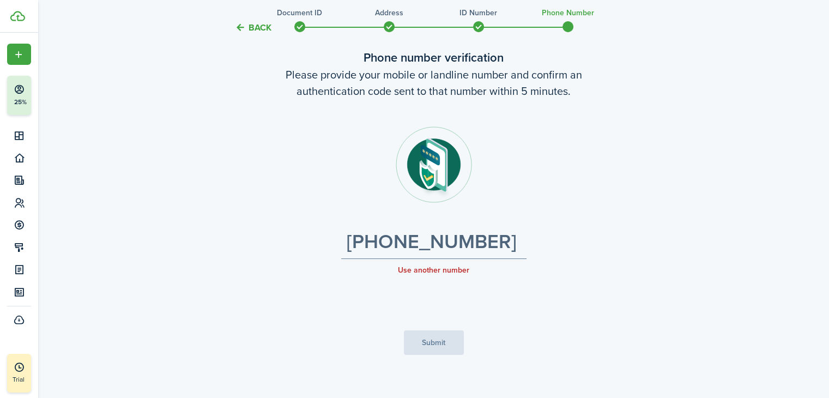
click at [414, 250] on link "[PHONE_NUMBER]" at bounding box center [432, 241] width 170 height 23
drag, startPoint x: 439, startPoint y: 347, endPoint x: 443, endPoint y: 288, distance: 59.0
click at [443, 288] on tc-wizard-step "Phone number verification Please provide your mobile or landline number and con…" at bounding box center [434, 202] width 458 height 350
click at [362, 199] on div at bounding box center [433, 164] width 185 height 76
click at [417, 275] on div "Use another number" at bounding box center [433, 269] width 185 height 11
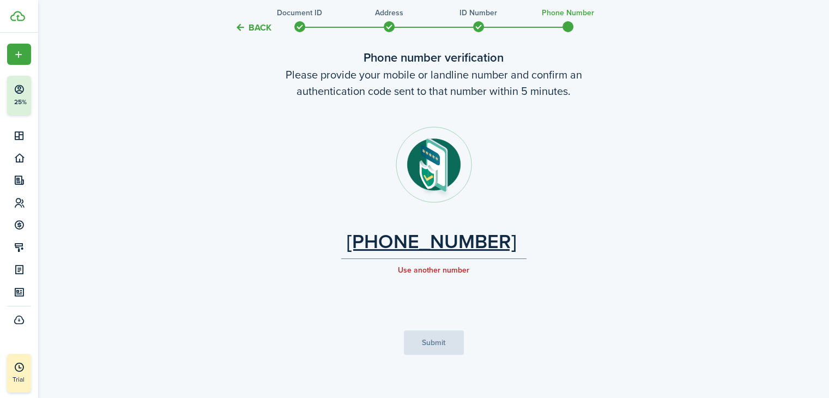
click at [398, 360] on tc-wizard-step "Phone number verification Please provide your mobile or landline number and con…" at bounding box center [434, 202] width 458 height 350
click at [440, 337] on tc-wizard-step "Phone number verification Please provide your mobile or landline number and con…" at bounding box center [434, 202] width 458 height 350
click at [473, 237] on link "[PHONE_NUMBER]" at bounding box center [432, 241] width 170 height 23
click at [419, 268] on button "Use another number" at bounding box center [433, 270] width 71 height 9
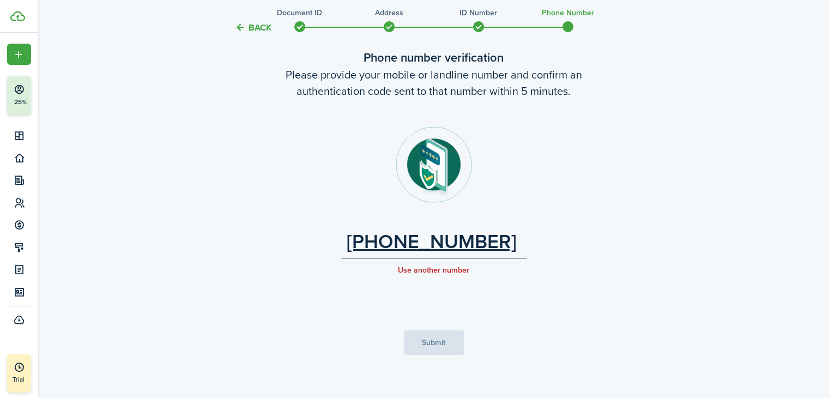
click at [419, 268] on button "Use another number" at bounding box center [433, 270] width 71 height 9
click at [435, 237] on link "[PHONE_NUMBER]" at bounding box center [432, 241] width 170 height 23
click at [451, 333] on tc-wizard-step "Phone number verification Please provide your mobile or landline number and con…" at bounding box center [434, 202] width 458 height 350
click at [443, 268] on button "Use another number" at bounding box center [433, 270] width 71 height 9
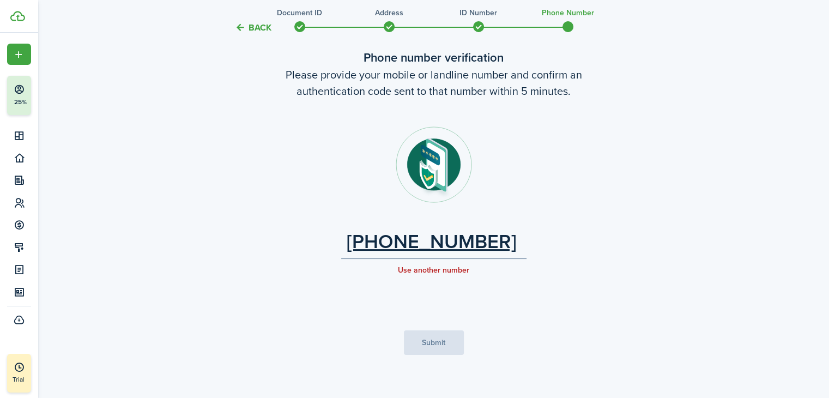
click at [443, 268] on button "Use another number" at bounding box center [433, 270] width 71 height 9
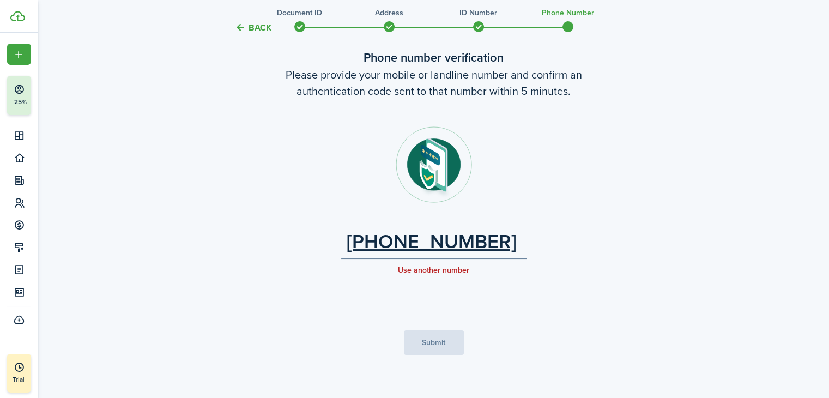
click at [443, 268] on button "Use another number" at bounding box center [433, 270] width 71 height 9
